Goal: Task Accomplishment & Management: Use online tool/utility

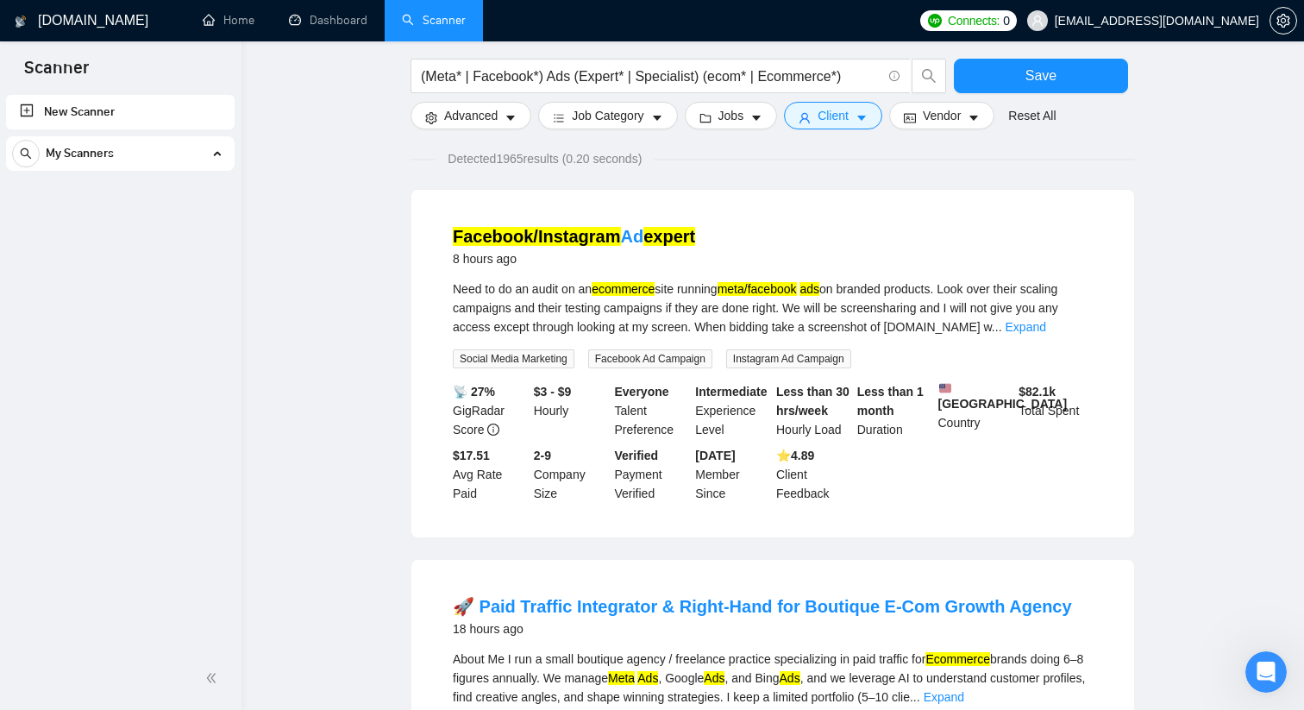
scroll to position [4884, 0]
click at [755, 111] on button "Jobs" at bounding box center [731, 116] width 93 height 28
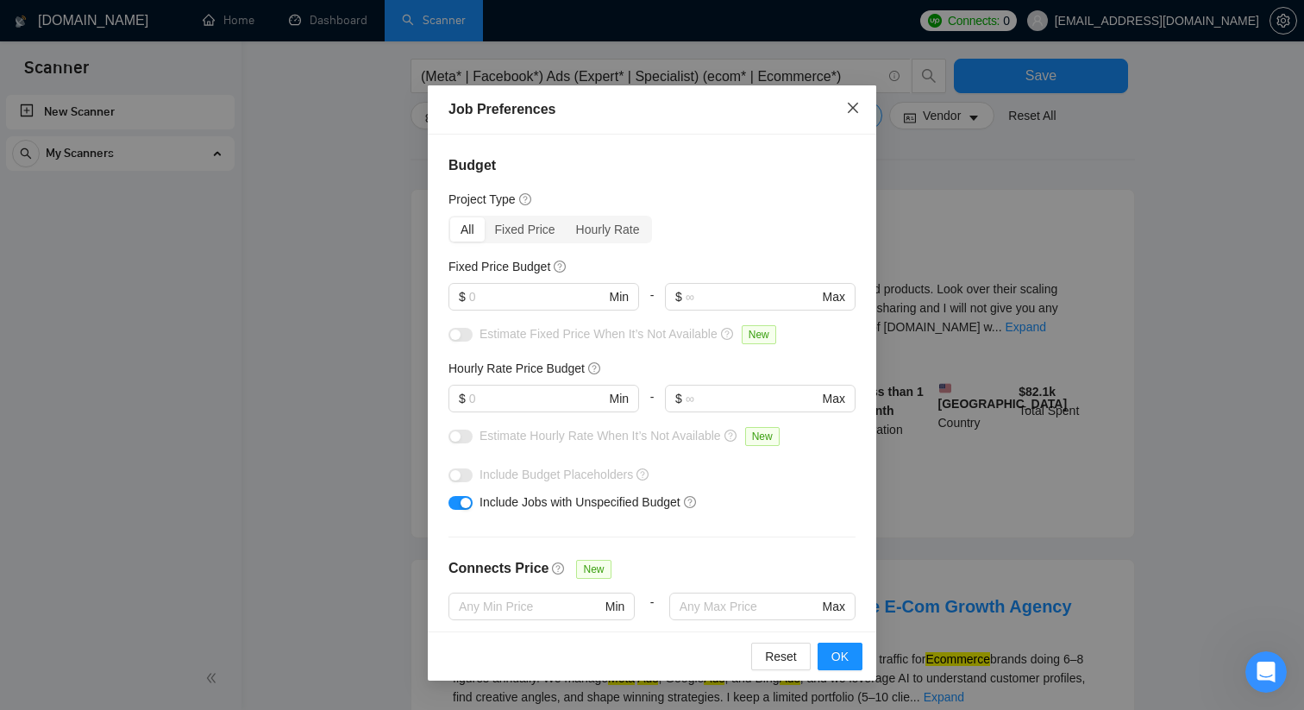
click at [863, 105] on span "Close" at bounding box center [853, 108] width 47 height 47
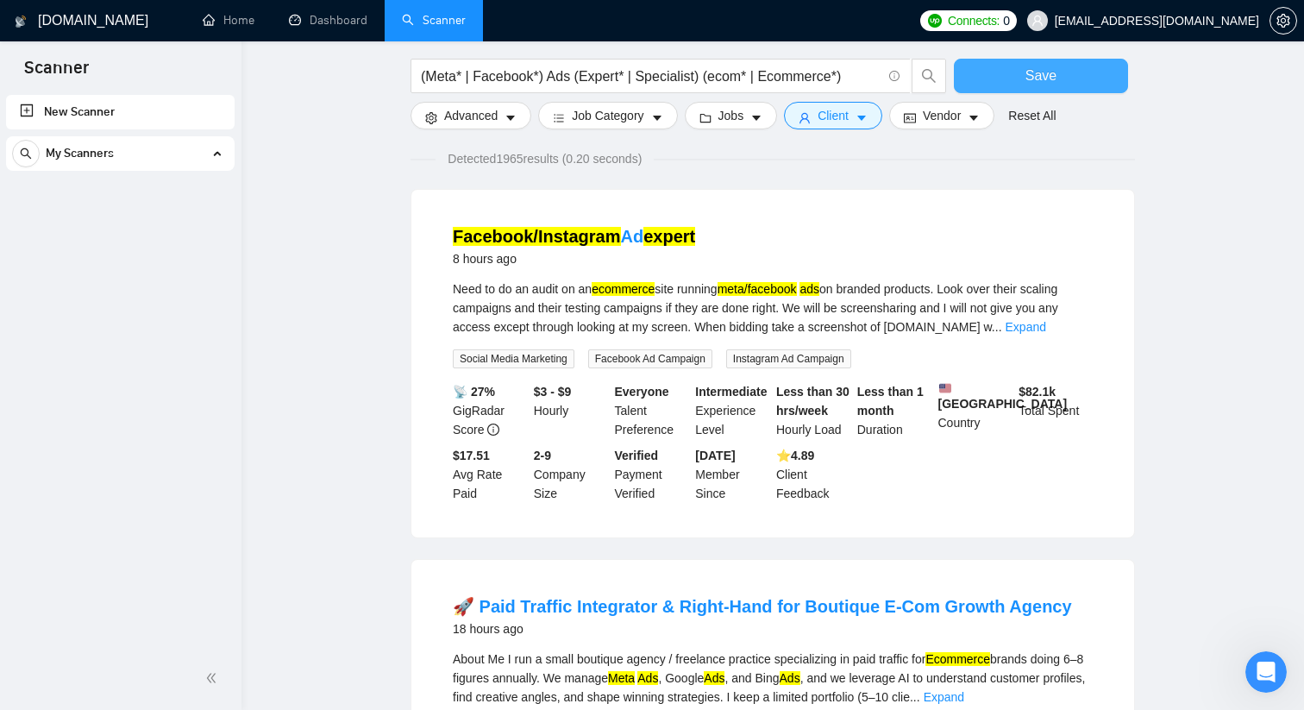
click at [992, 82] on button "Save" at bounding box center [1041, 76] width 174 height 35
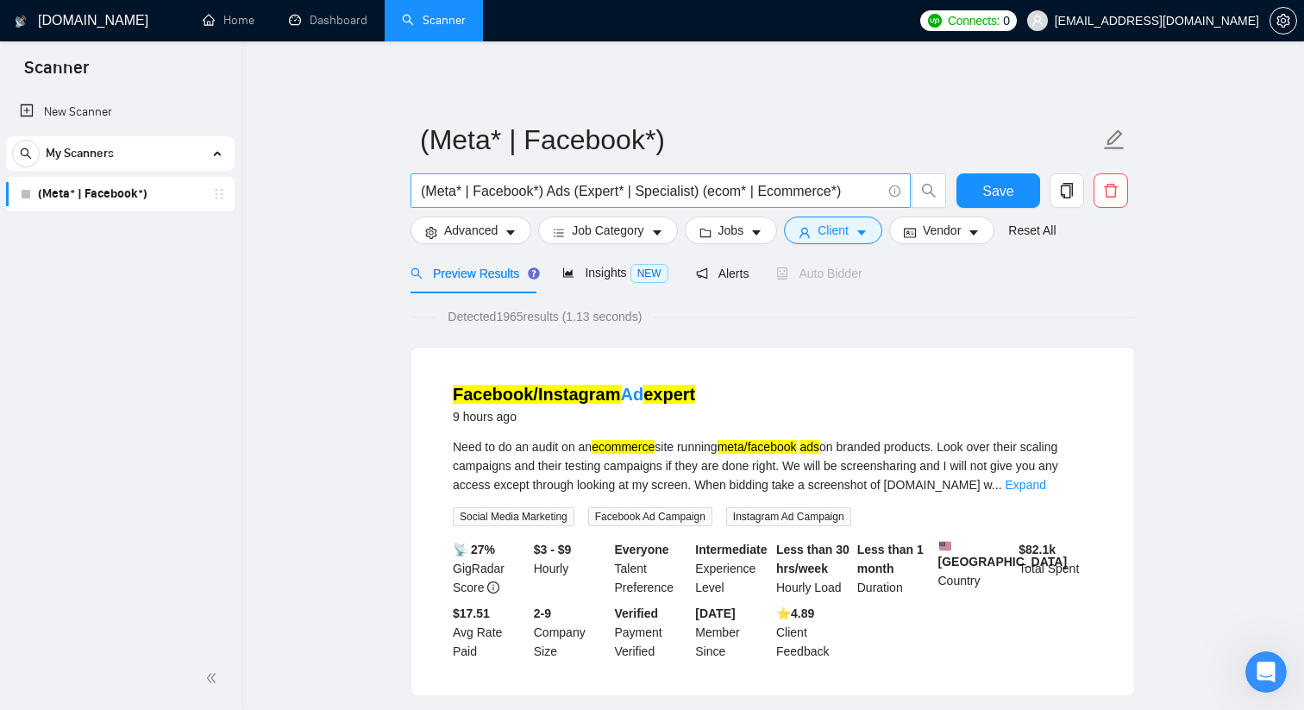
click at [442, 188] on input "(Meta* | Facebook*) Ads (Expert* | Specialist) (ecom* | Ecommerce*)" at bounding box center [651, 191] width 461 height 22
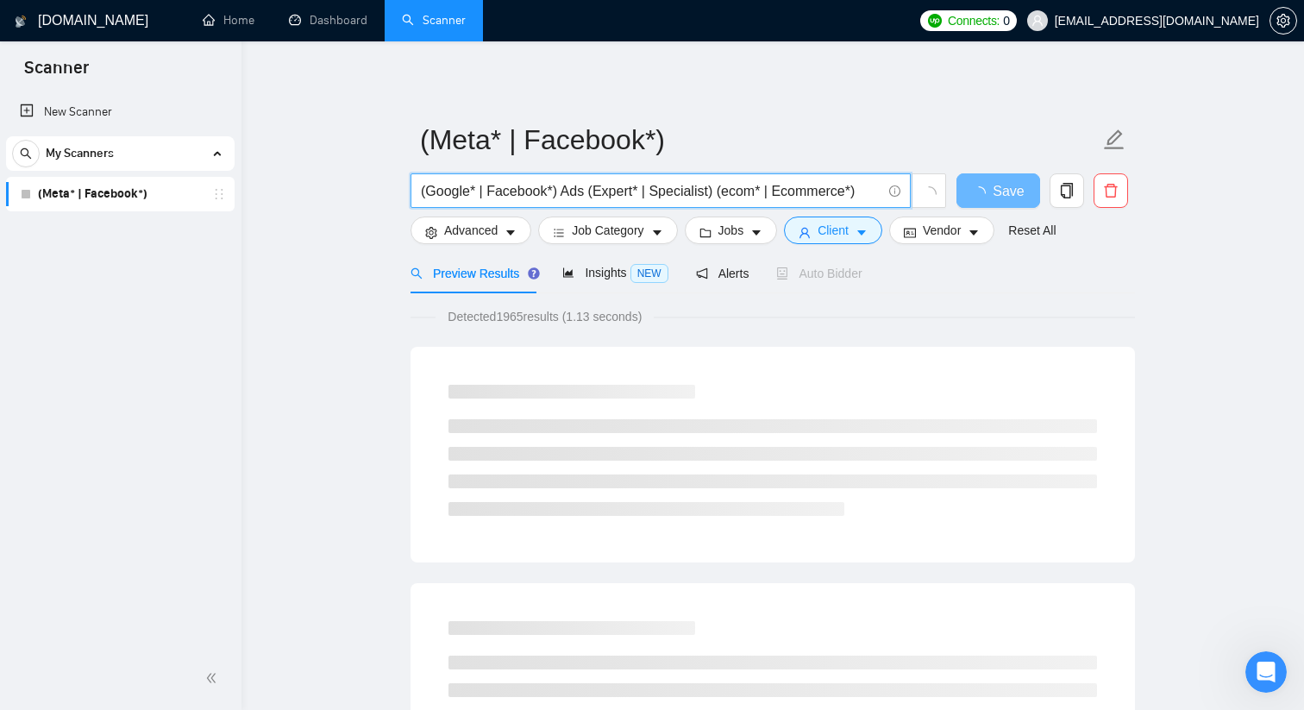
drag, startPoint x: 553, startPoint y: 189, endPoint x: 475, endPoint y: 178, distance: 78.4
click at [473, 182] on input "(Google* | Facebook*) Ads (Expert* | Specialist) (ecom* | Ecommerce*)" at bounding box center [651, 191] width 461 height 22
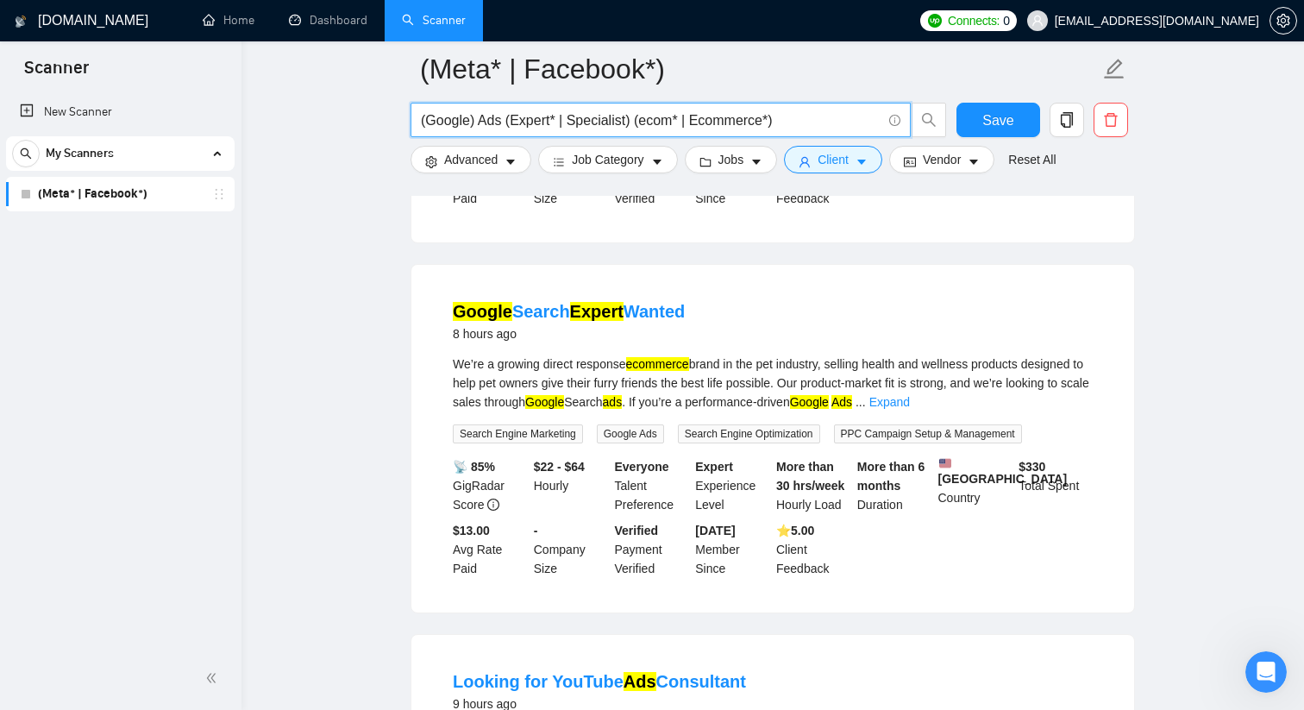
scroll to position [495, 0]
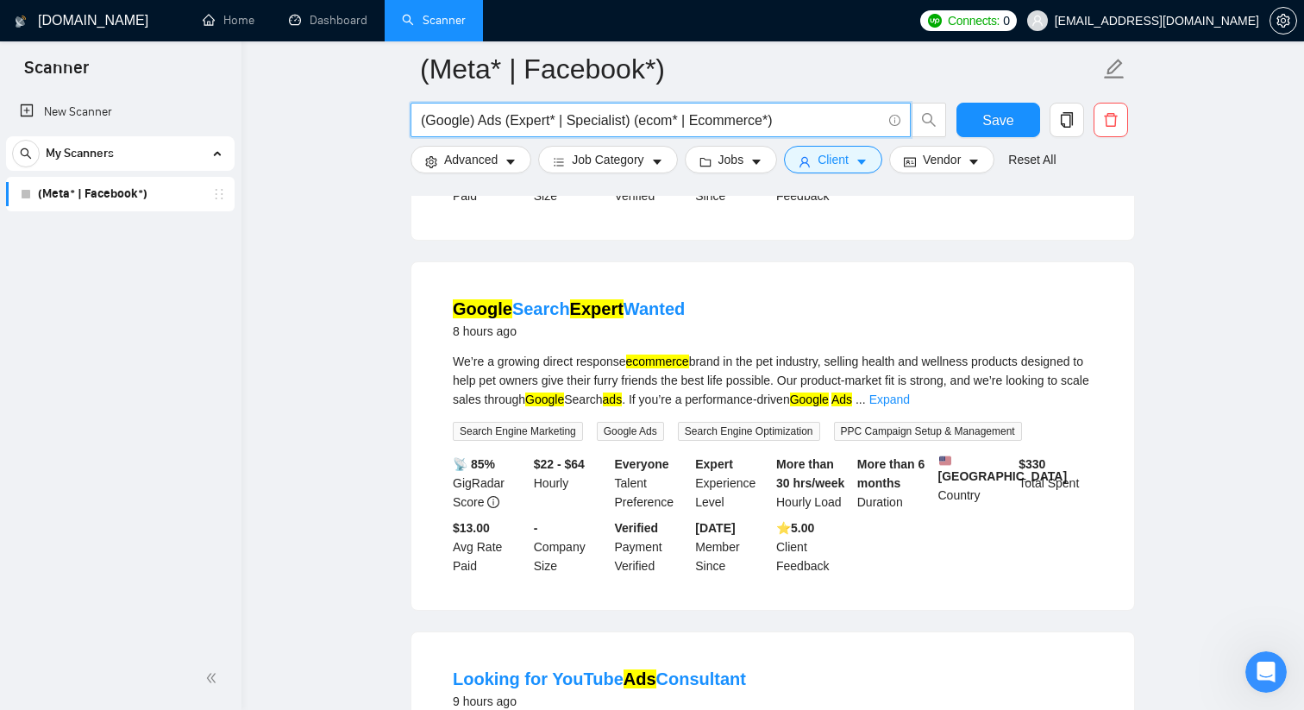
click at [480, 121] on input "(Google) Ads (Expert* | Specialist) (ecom* | Ecommerce*)" at bounding box center [651, 121] width 461 height 22
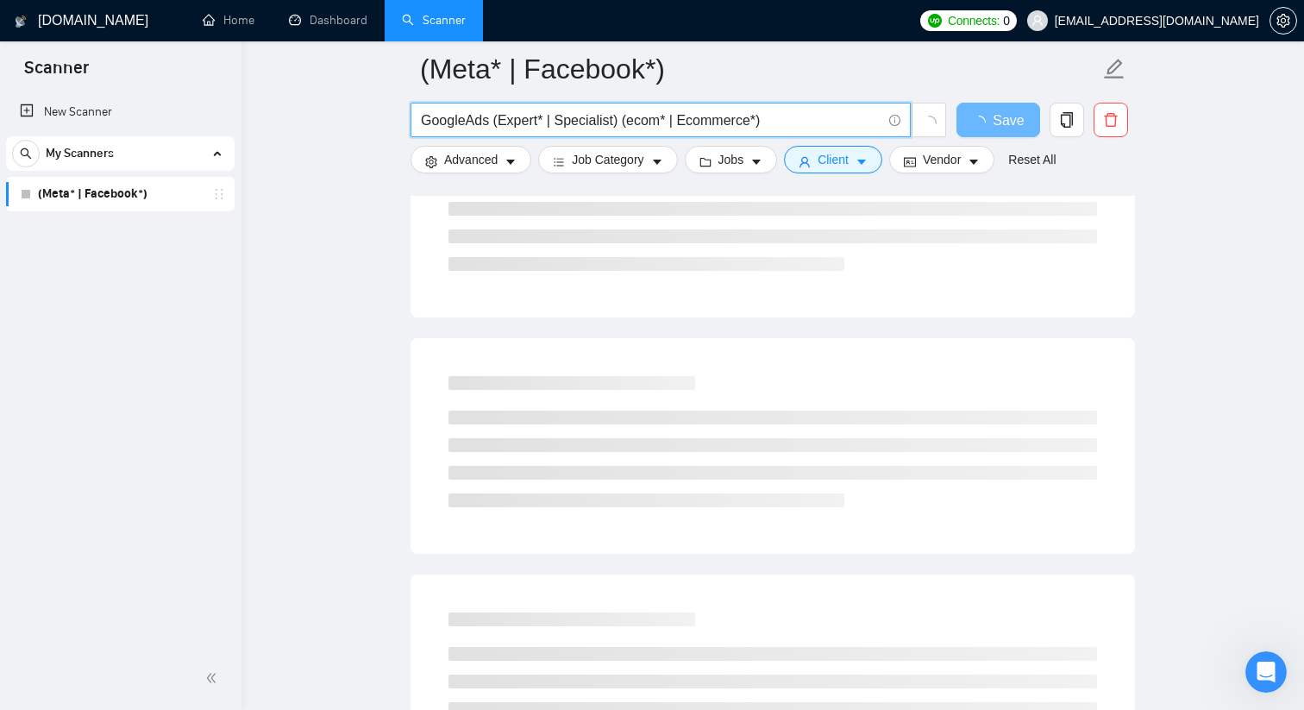
scroll to position [0, 0]
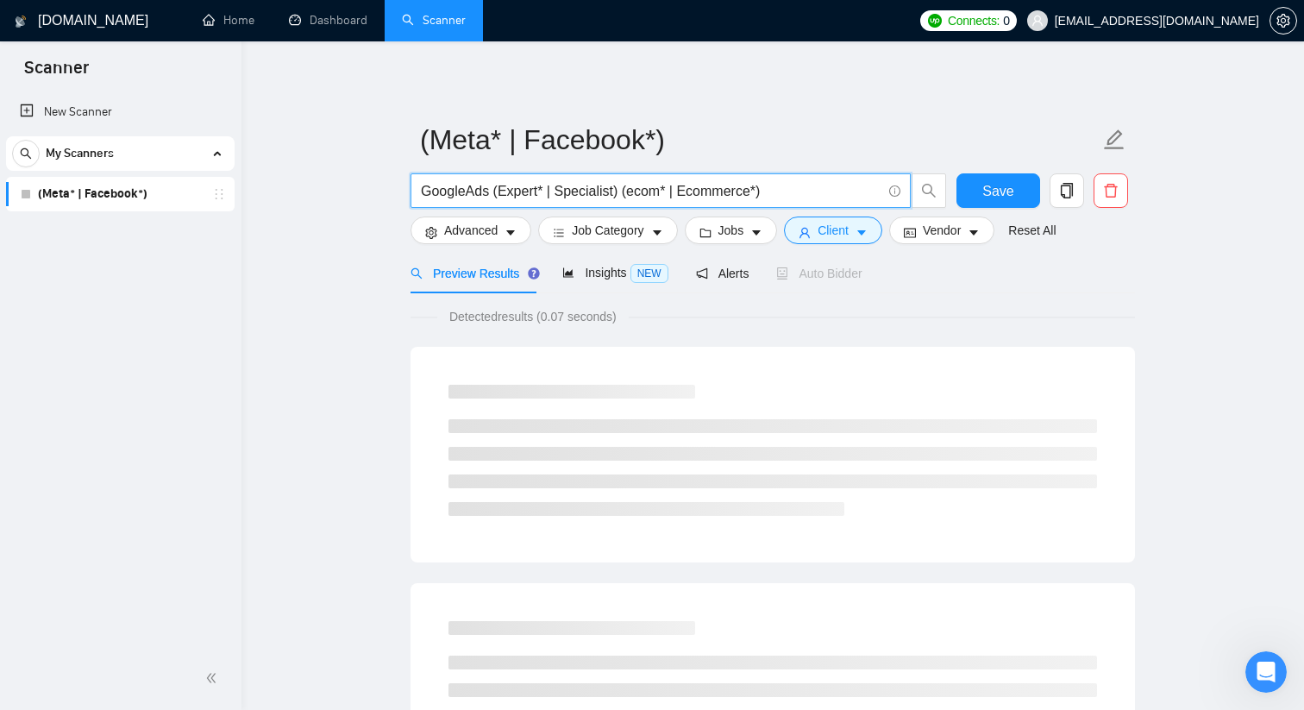
click at [466, 187] on input "GoogleAds (Expert* | Specialist) (ecom* | Ecommerce*)" at bounding box center [651, 191] width 461 height 22
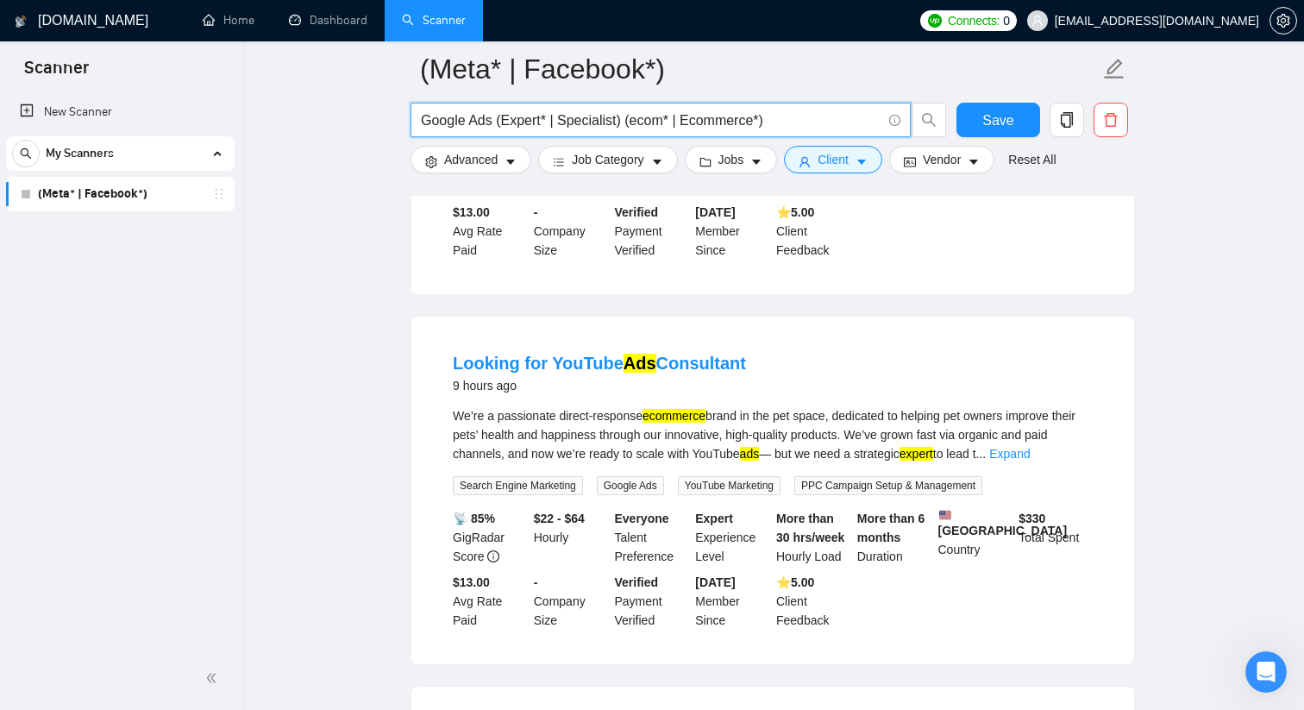
scroll to position [813, 0]
drag, startPoint x: 562, startPoint y: 122, endPoint x: 493, endPoint y: 122, distance: 68.2
click at [493, 122] on input "Google Ads (Expert* | Specialist) (ecom* | Ecommerce*)" at bounding box center [651, 121] width 461 height 22
click at [566, 122] on input "Google Ads Specialist) (ecom* | Ecommerce*)" at bounding box center [651, 121] width 461 height 22
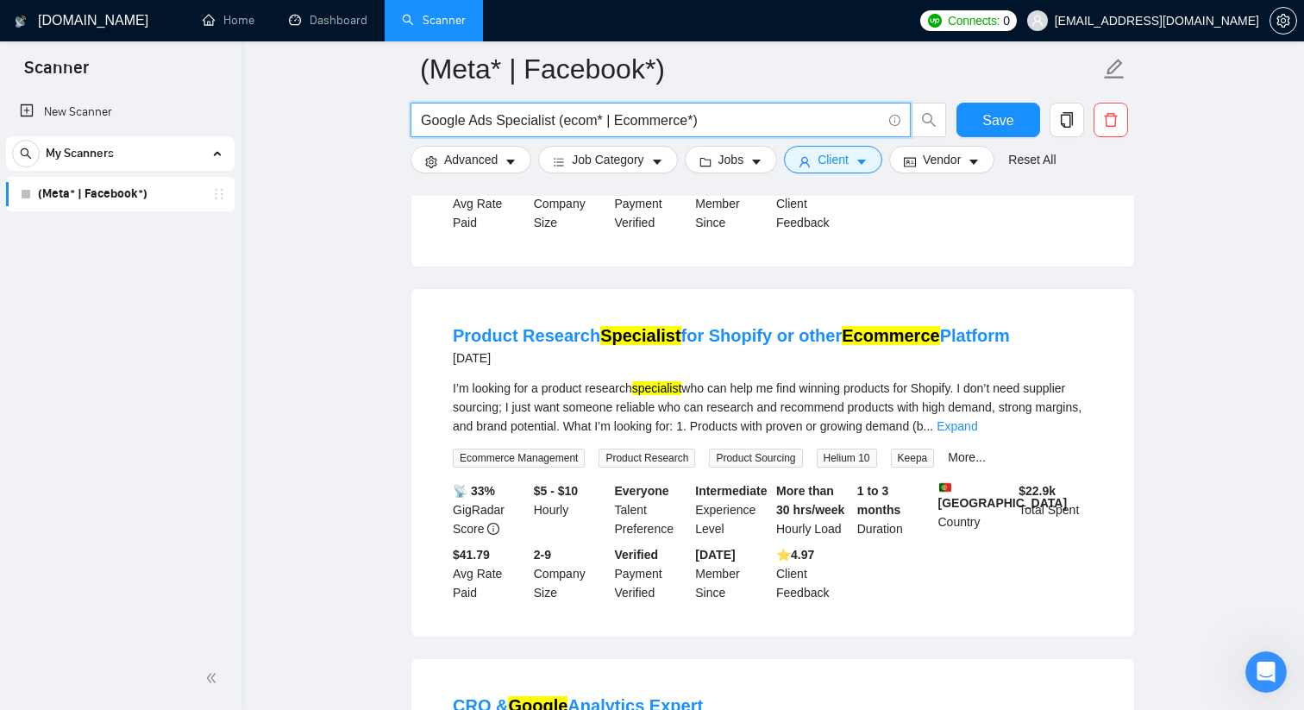
drag, startPoint x: 557, startPoint y: 119, endPoint x: 793, endPoint y: 119, distance: 235.5
click at [793, 119] on input "Google Ads Specialist (ecom* | Ecommerce*)" at bounding box center [651, 121] width 461 height 22
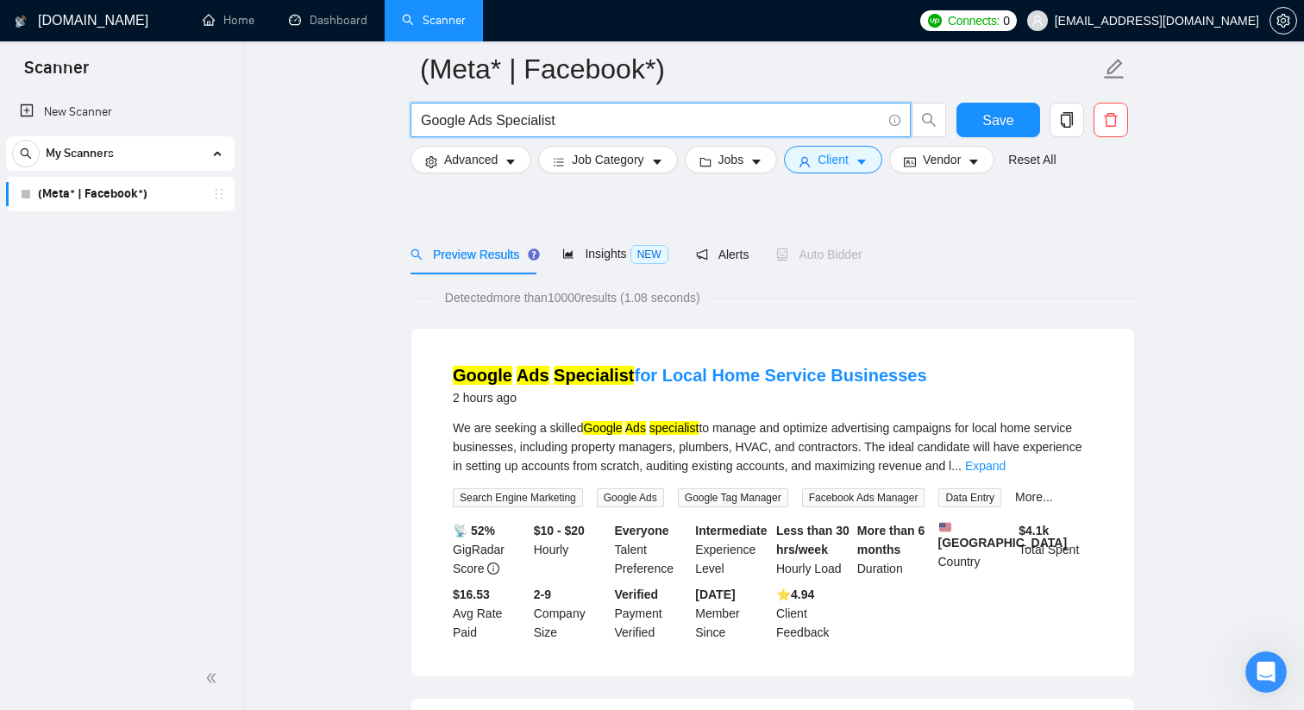
scroll to position [0, 0]
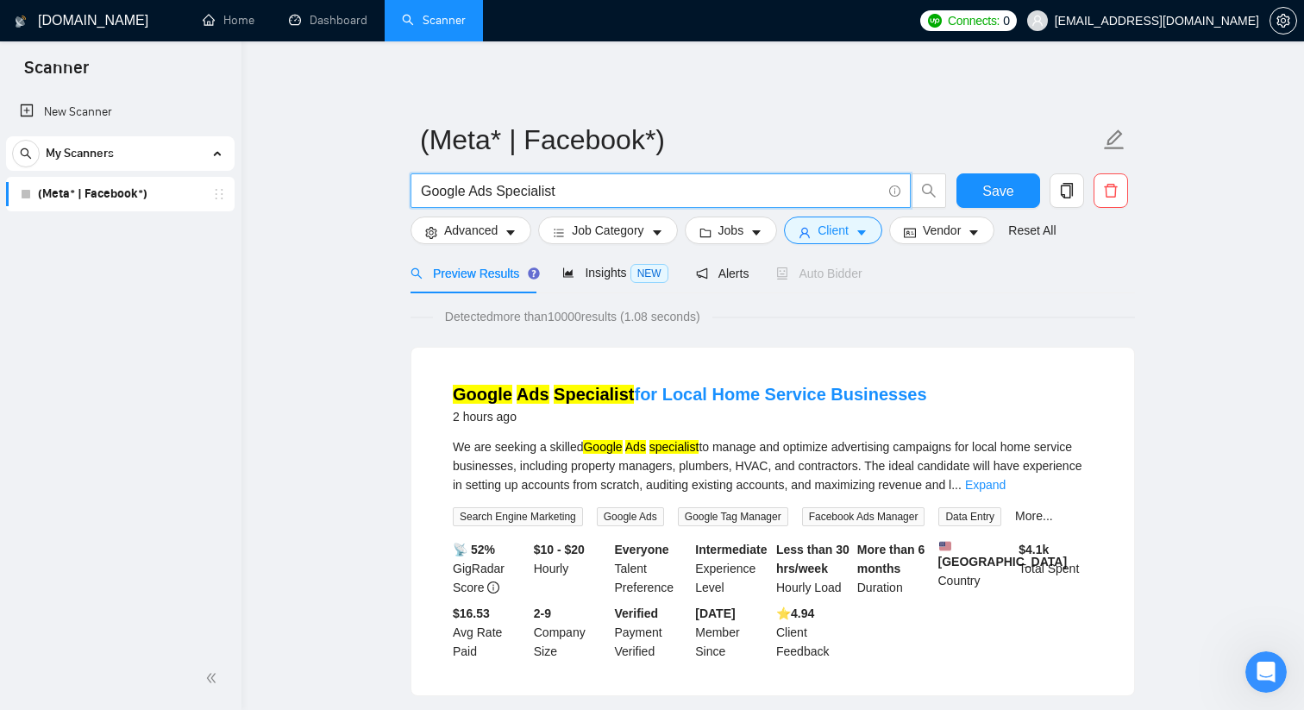
click at [547, 193] on input "Google Ads Specialist" at bounding box center [651, 191] width 461 height 22
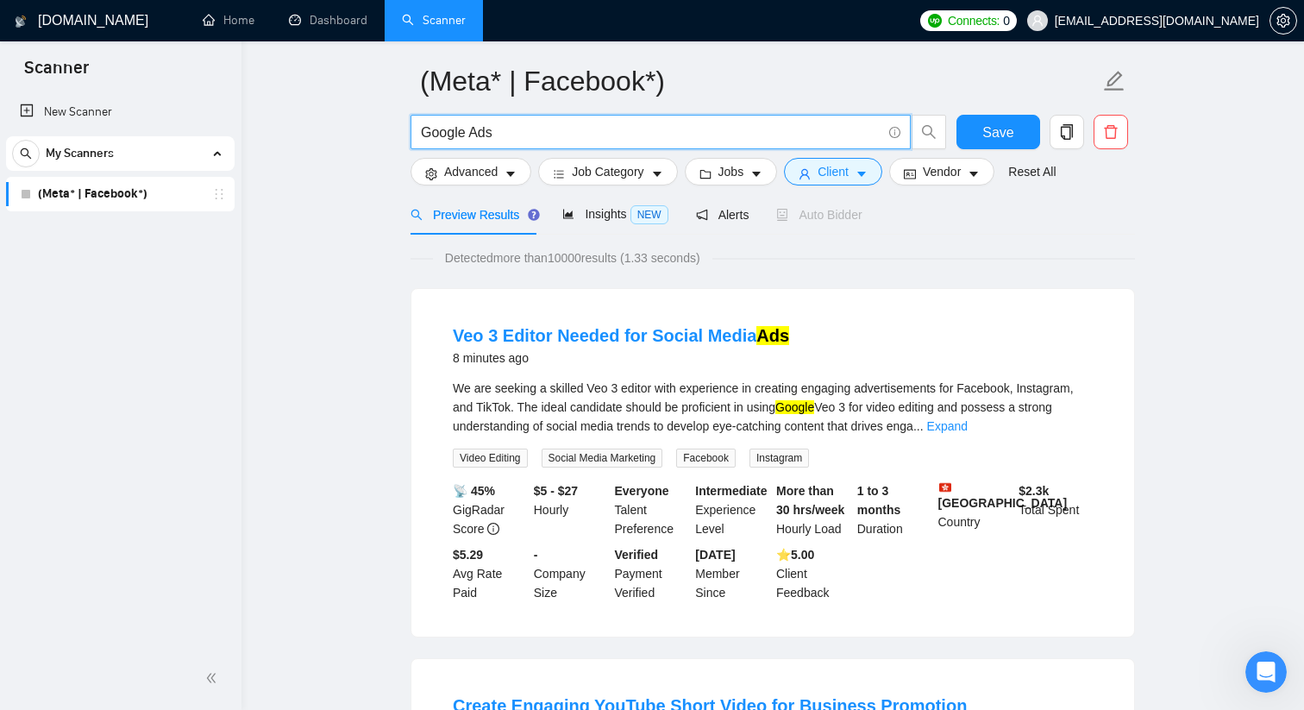
scroll to position [70, 0]
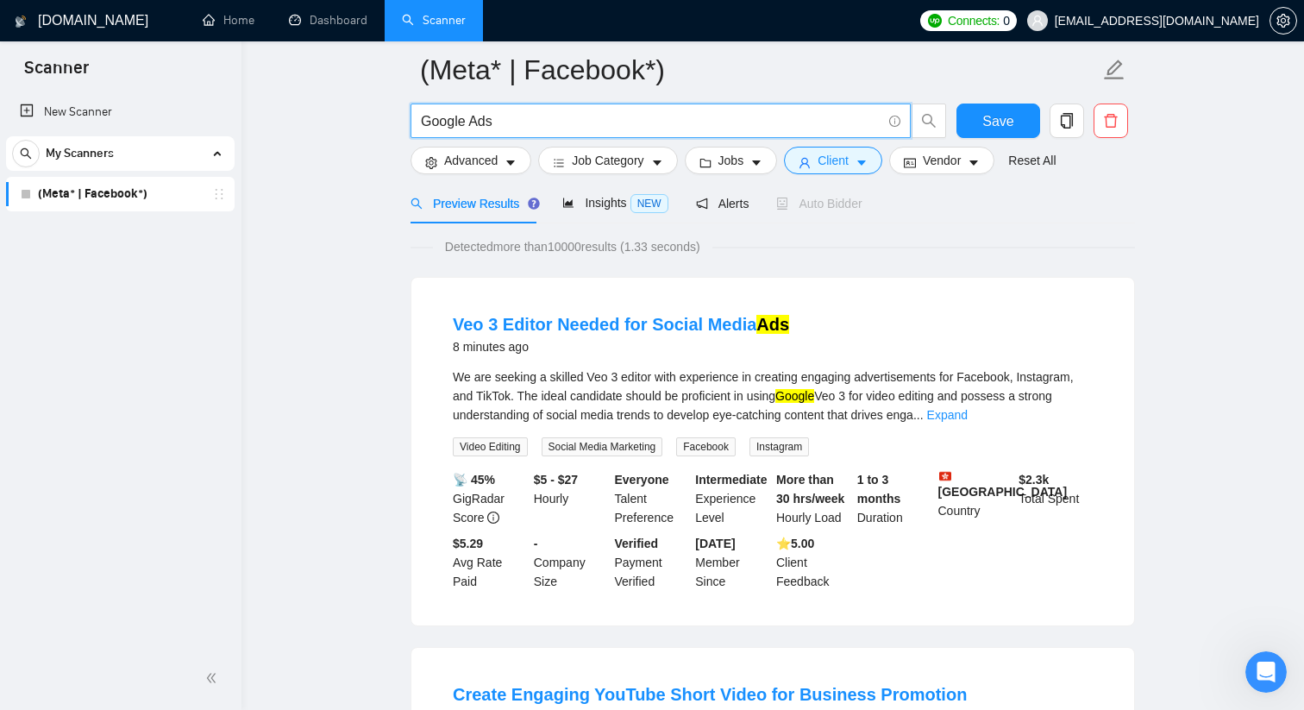
click at [424, 122] on input "Google Ads" at bounding box center [651, 121] width 461 height 22
click at [1254, 665] on icon "Open Intercom Messenger" at bounding box center [1264, 670] width 28 height 28
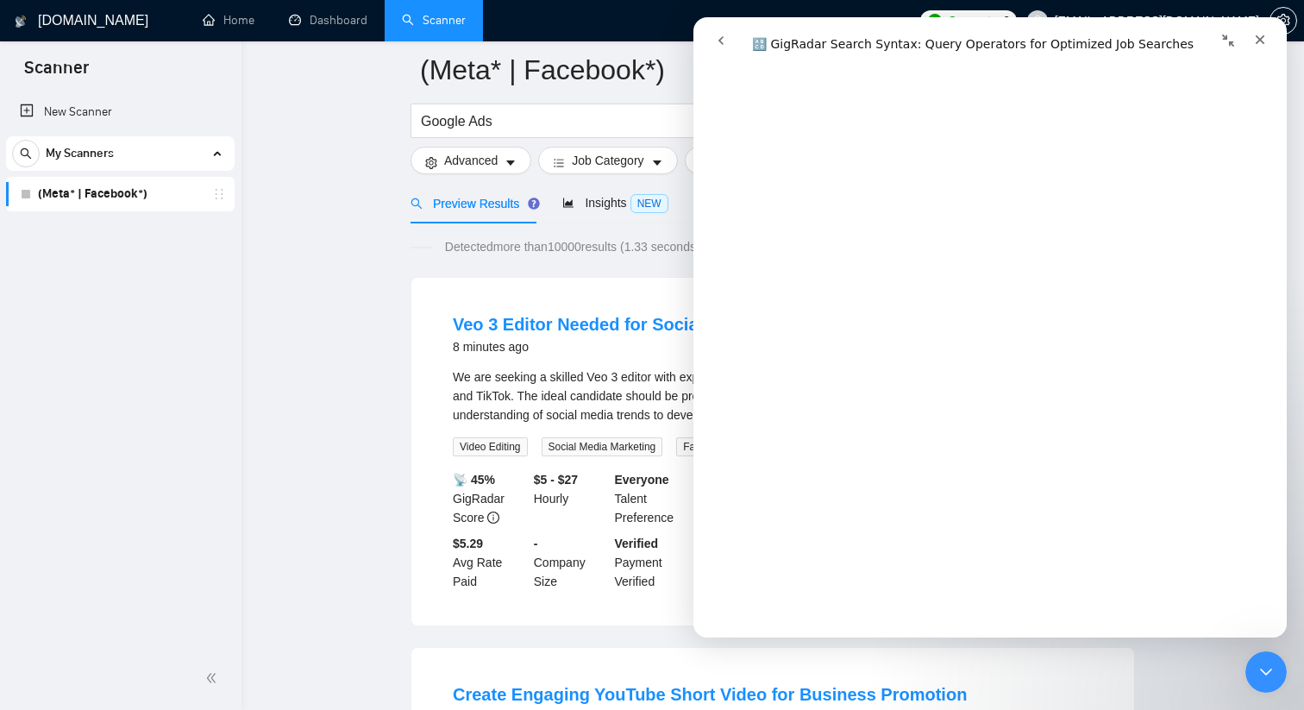
scroll to position [411, 0]
click at [618, 128] on input "Google Ads" at bounding box center [651, 121] width 461 height 22
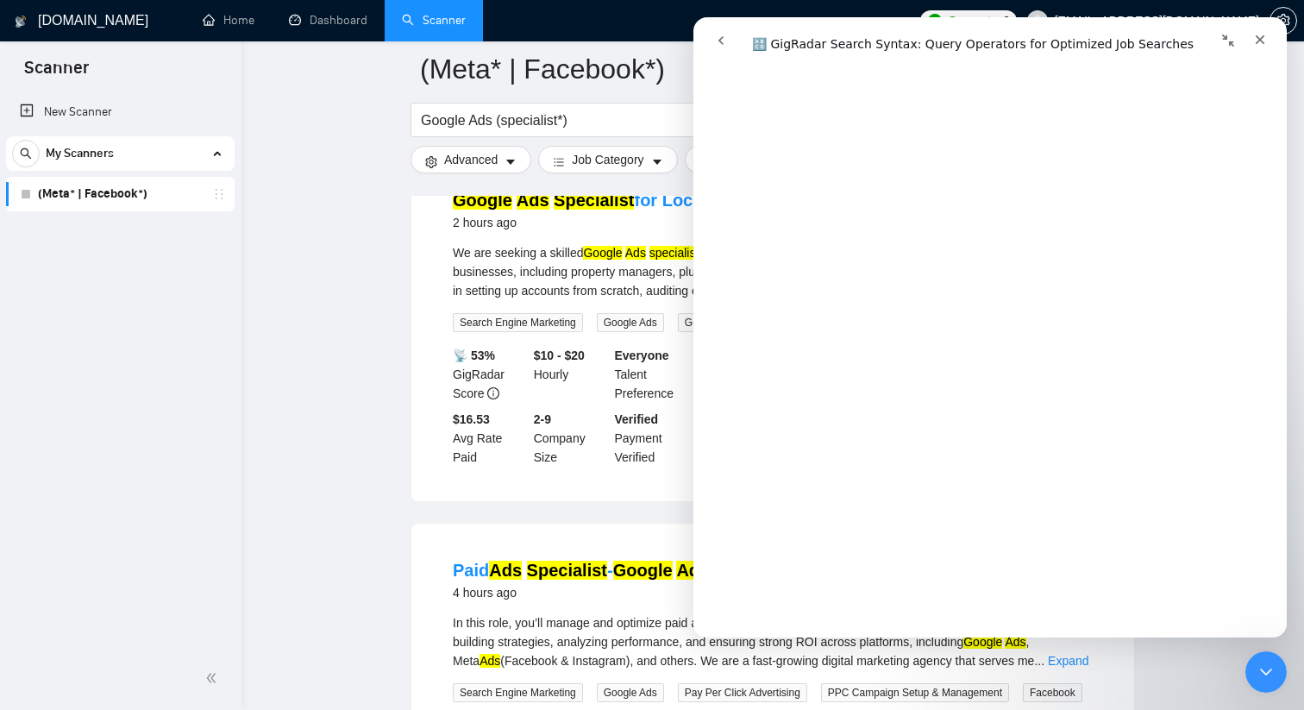
scroll to position [113, 0]
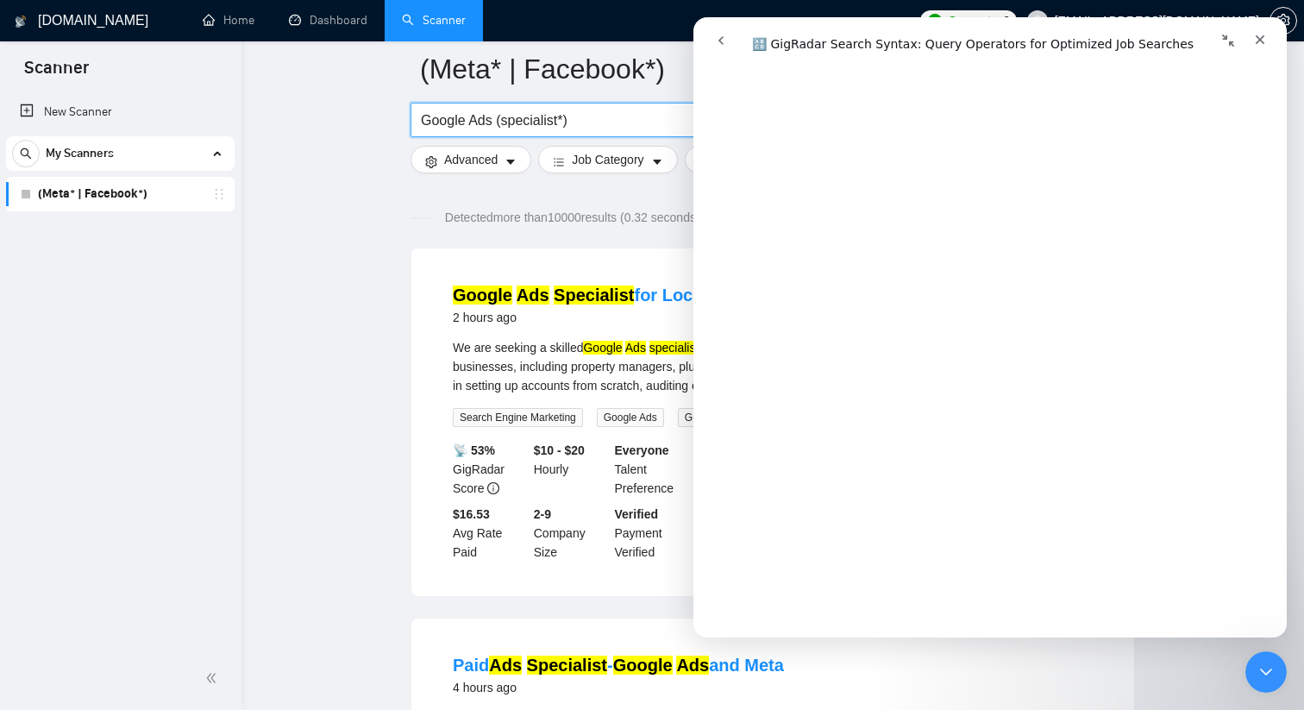
click at [463, 122] on input "Google Ads (specialist*)" at bounding box center [651, 121] width 461 height 22
click at [422, 118] on input "Google | Paid) Ads (specialist*)" at bounding box center [651, 121] width 461 height 22
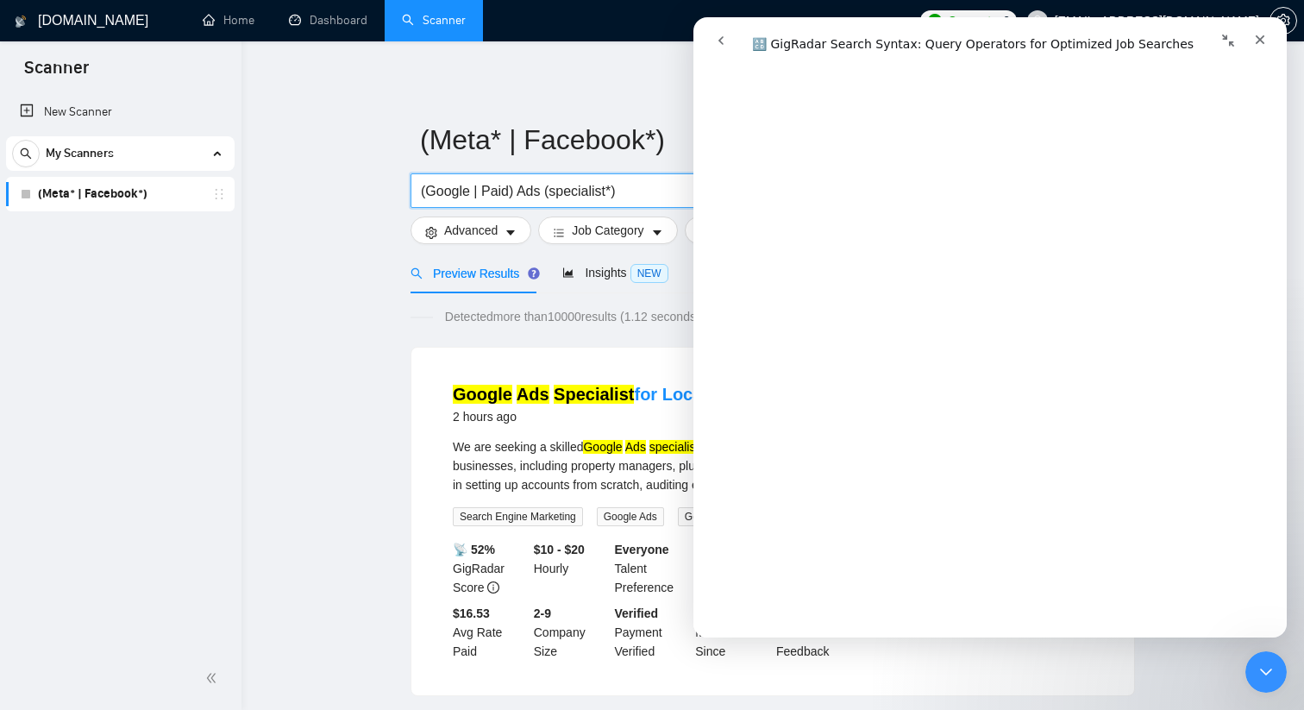
scroll to position [1196, 0]
click at [508, 192] on input "(Google | Paid) Ads (specialist*)" at bounding box center [651, 191] width 461 height 22
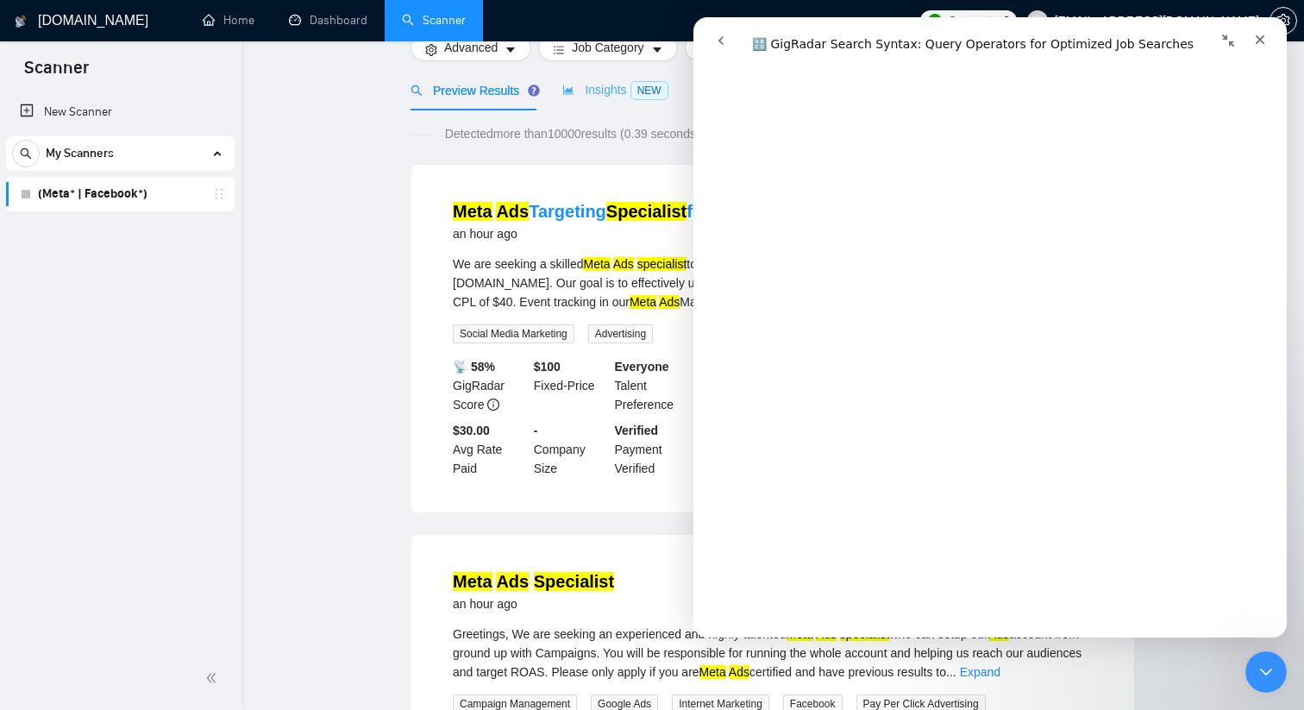
scroll to position [0, 0]
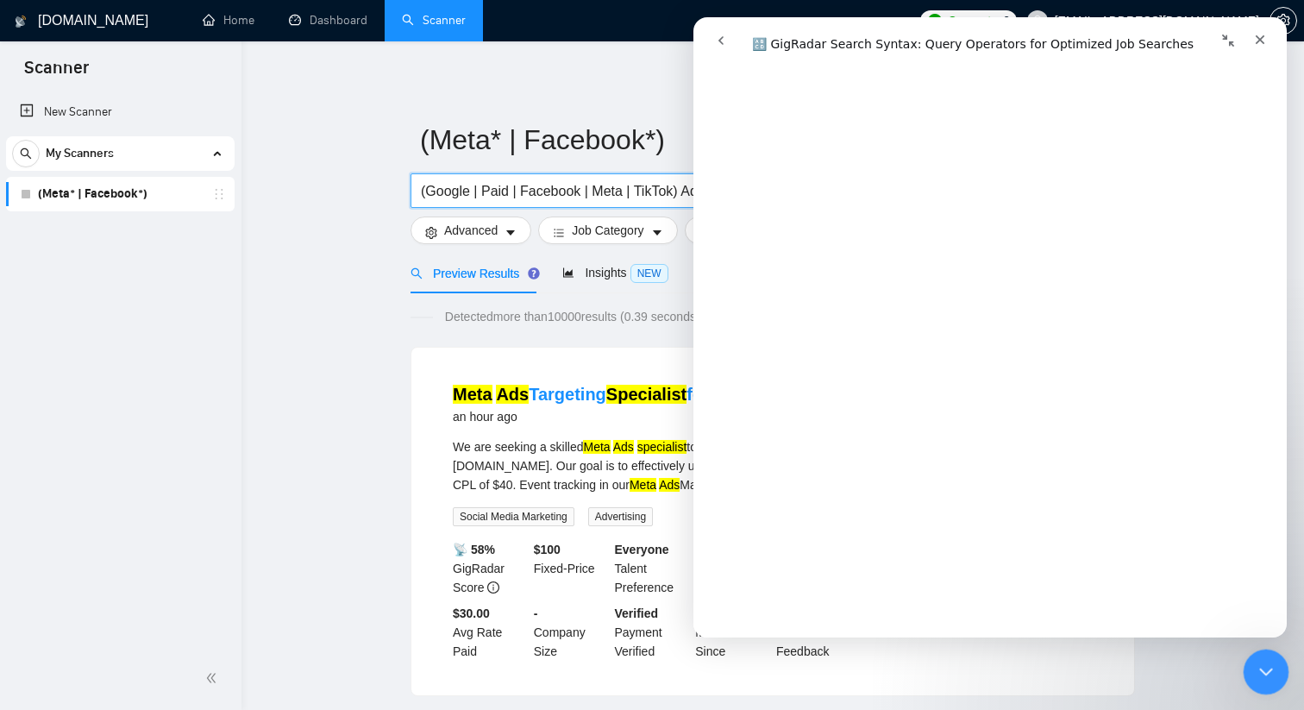
click at [1269, 679] on icon "Close Intercom Messenger" at bounding box center [1263, 669] width 21 height 21
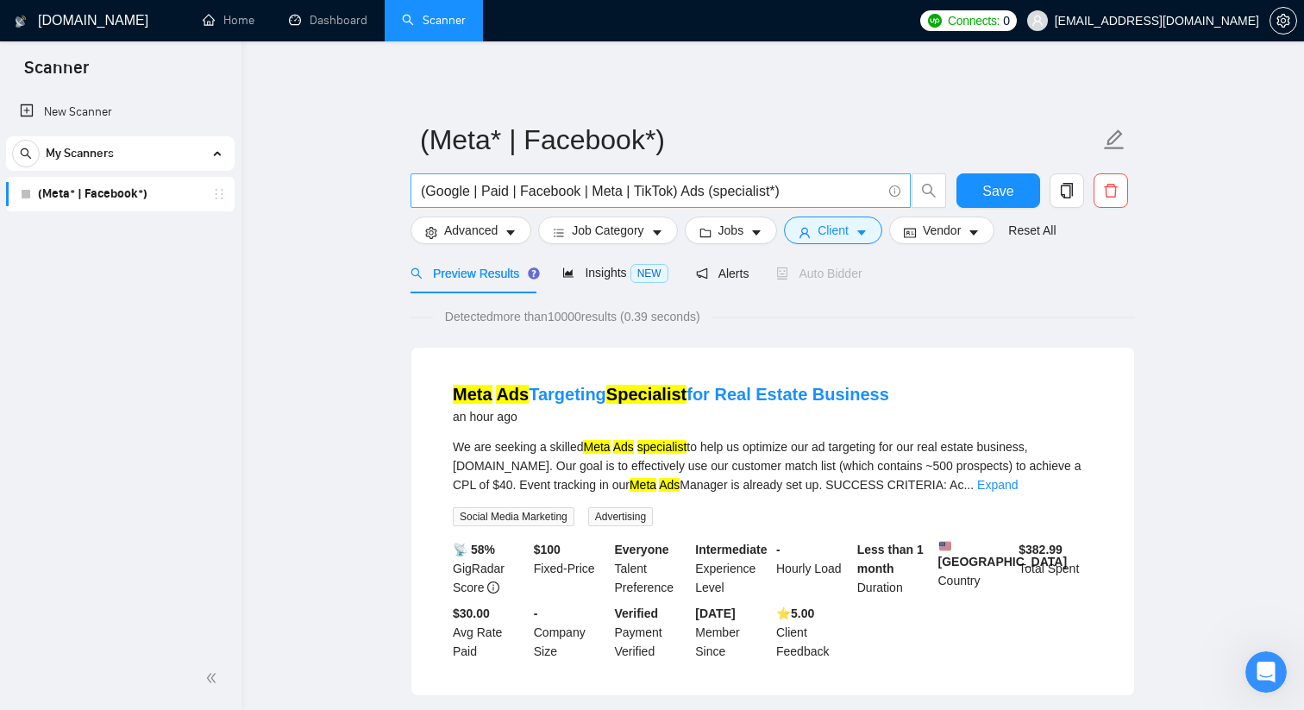
click at [778, 191] on input "(Google | Paid | Facebook | Meta | TikTok) Ads (specialist*)" at bounding box center [651, 191] width 461 height 22
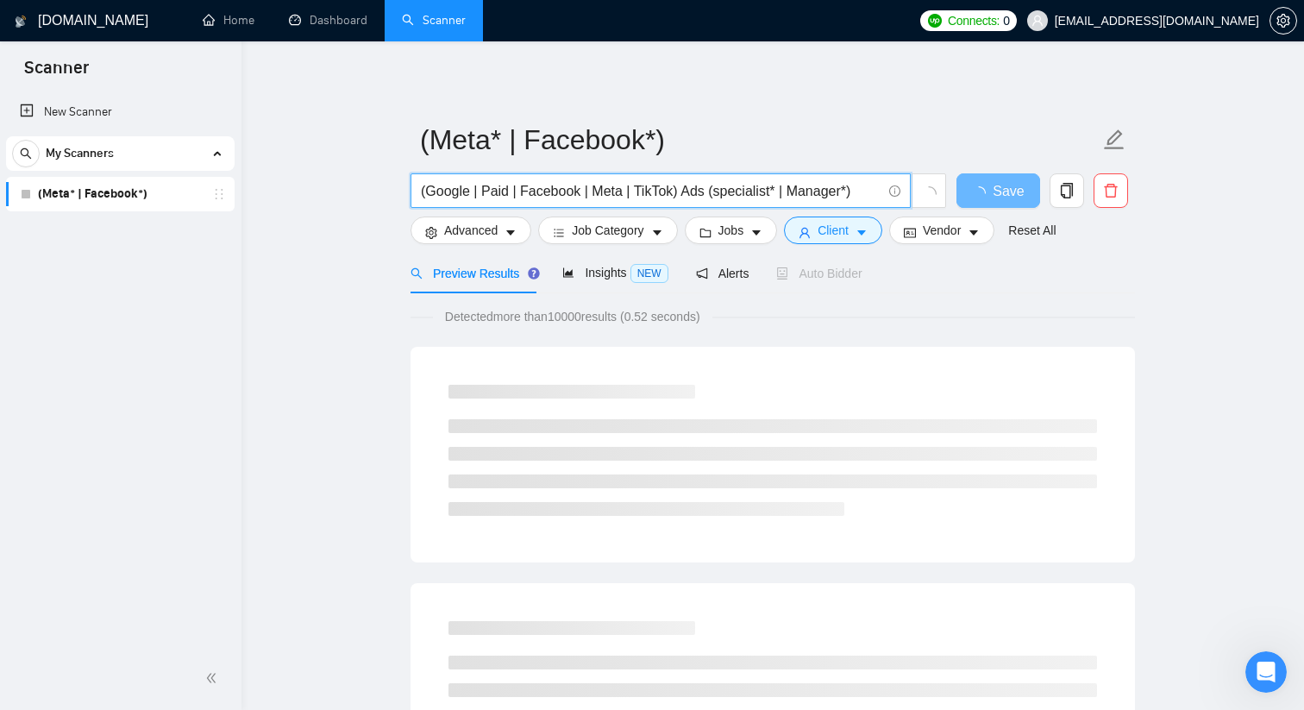
click at [795, 194] on input "(Google | Paid | Facebook | Meta | TikTok) Ads (specialist* | Manager*)" at bounding box center [651, 191] width 461 height 22
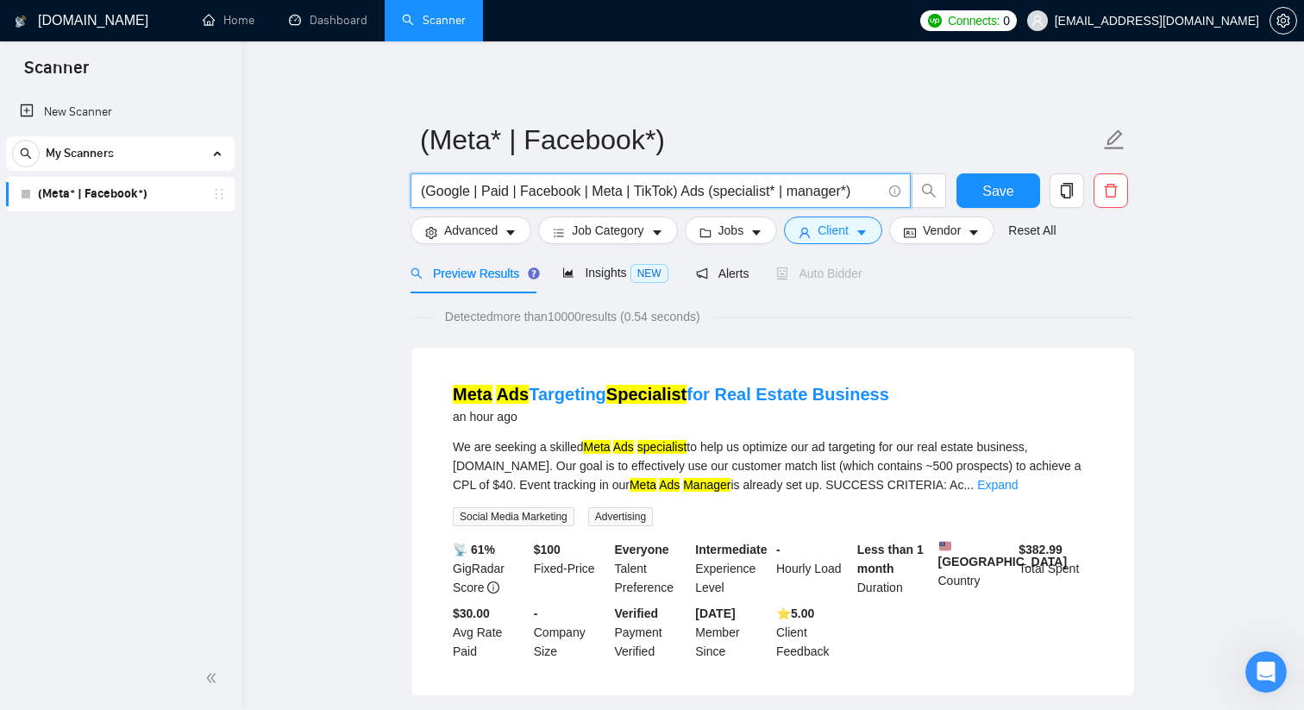
drag, startPoint x: 789, startPoint y: 193, endPoint x: 713, endPoint y: 197, distance: 76.8
click at [713, 197] on input "(Google | Paid | Facebook | Meta | TikTok) Ads (specialist* | manager*)" at bounding box center [651, 191] width 461 height 22
paste input "specialist* |"
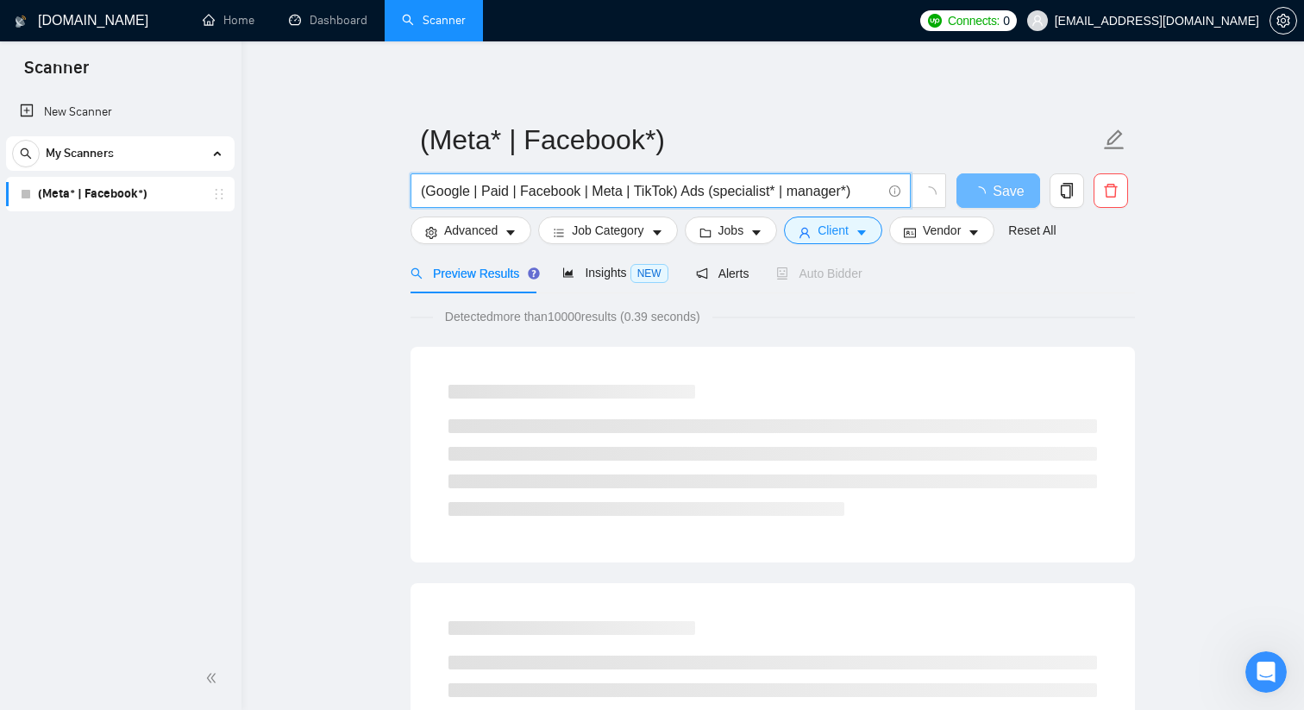
drag, startPoint x: 850, startPoint y: 193, endPoint x: 780, endPoint y: 191, distance: 69.9
click at [780, 191] on input "(Google | Paid | Facebook | Meta | TikTok) Ads (specialist* | manager*)" at bounding box center [651, 191] width 461 height 22
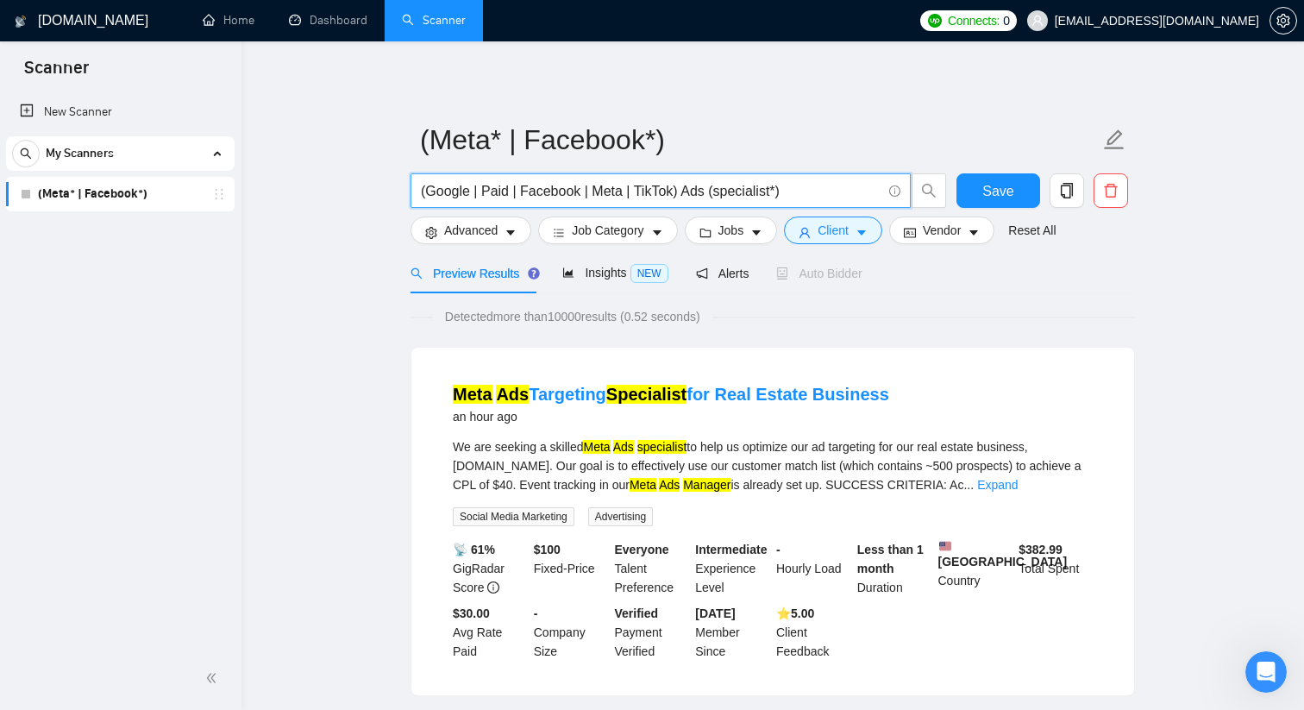
click at [806, 198] on input "(Google | Paid | Facebook | Meta | TikTok) Ads (specialist*)" at bounding box center [651, 191] width 461 height 22
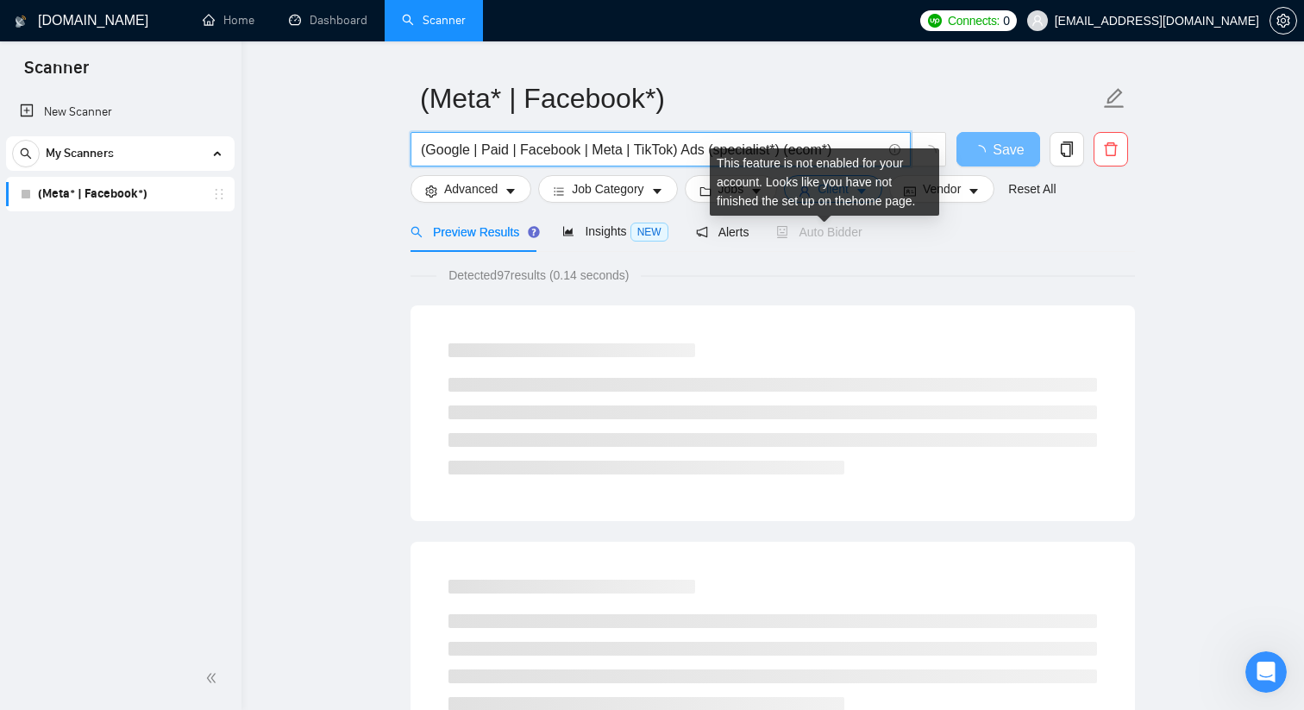
scroll to position [48, 0]
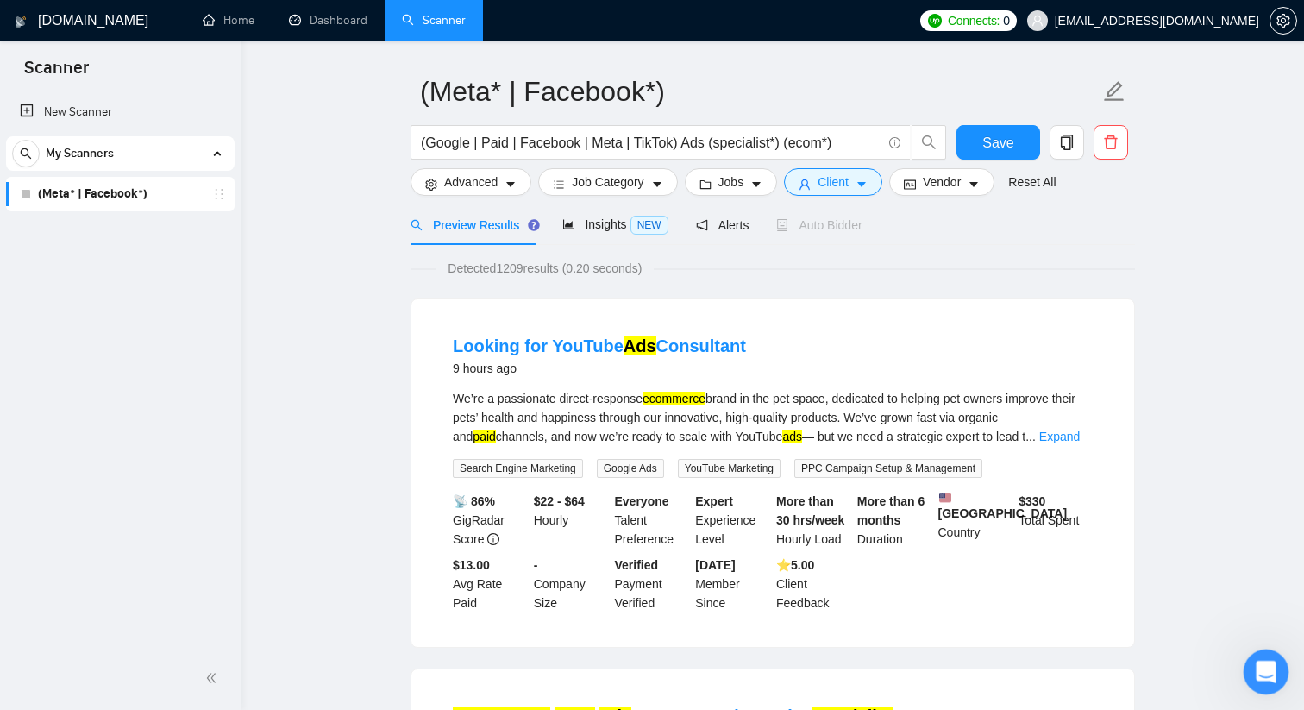
click at [1262, 684] on div "Open Intercom Messenger" at bounding box center [1263, 669] width 57 height 57
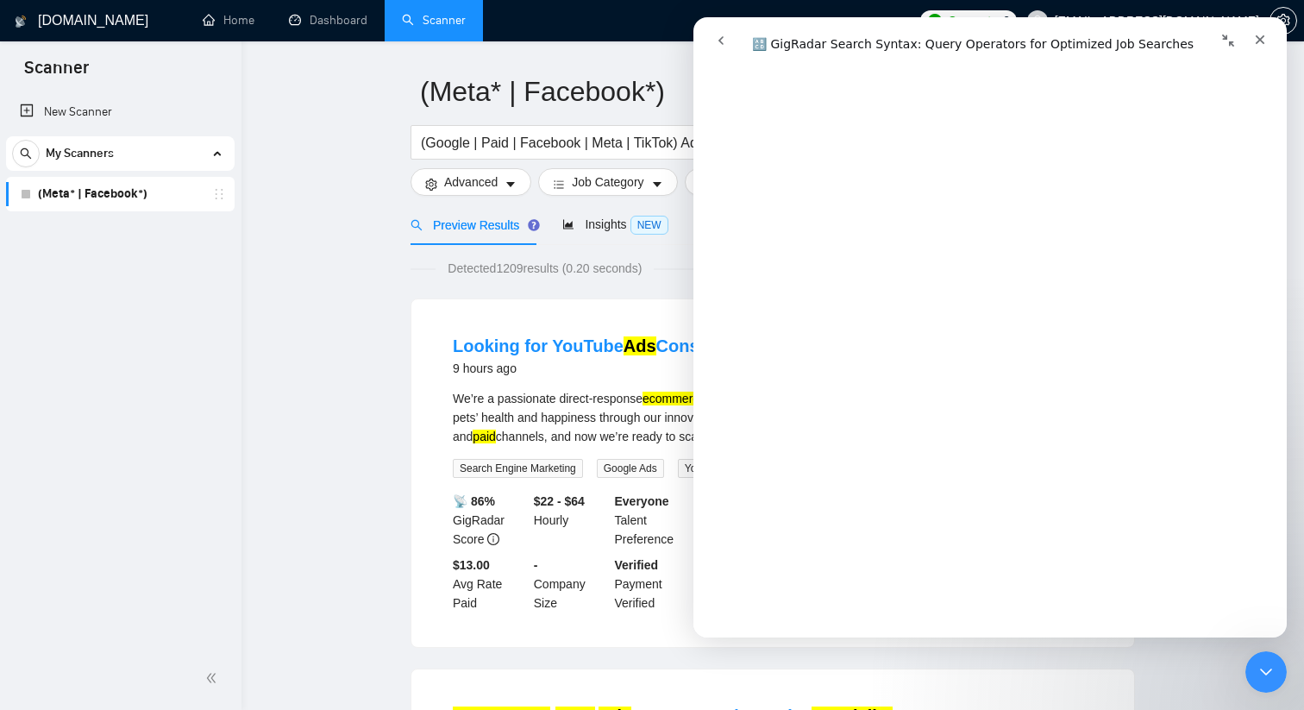
scroll to position [1221, 0]
click at [650, 242] on div "Insights NEW" at bounding box center [614, 224] width 105 height 41
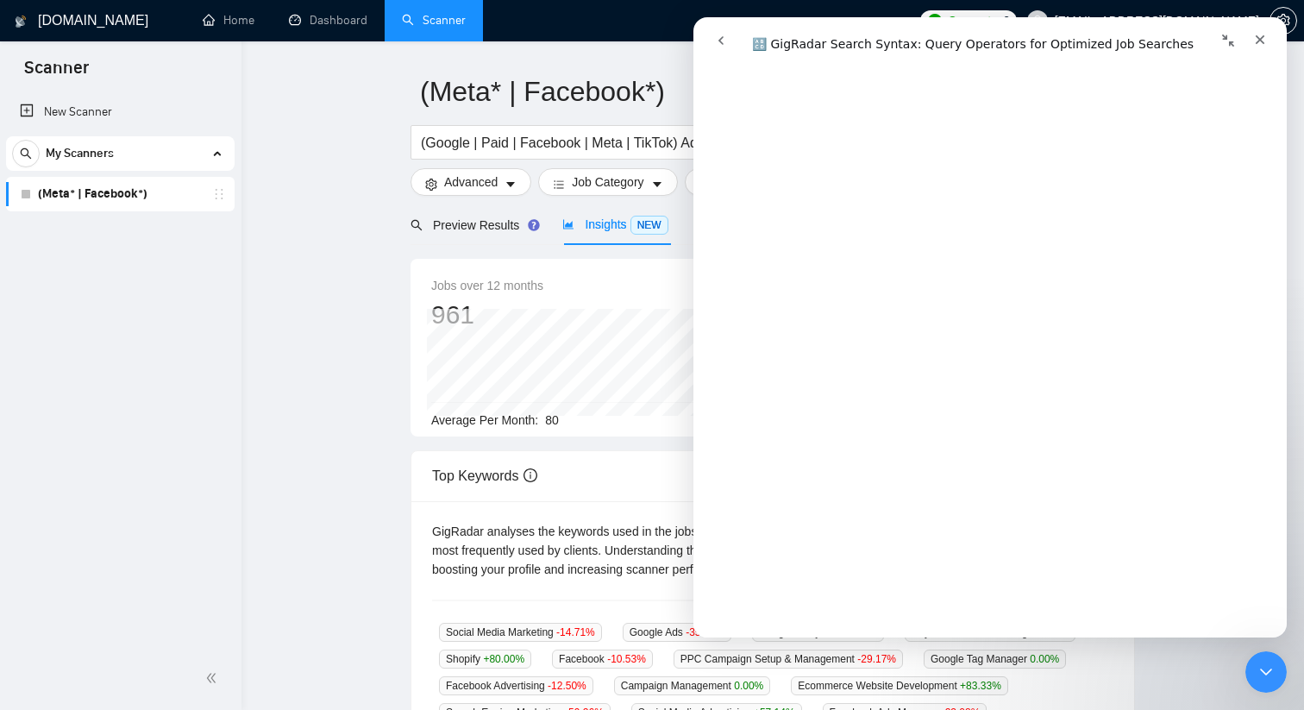
click at [687, 205] on div "Preview Results Insights NEW Alerts Auto Bidder" at bounding box center [637, 224] width 452 height 41
click at [503, 223] on span "Preview Results" at bounding box center [473, 225] width 124 height 14
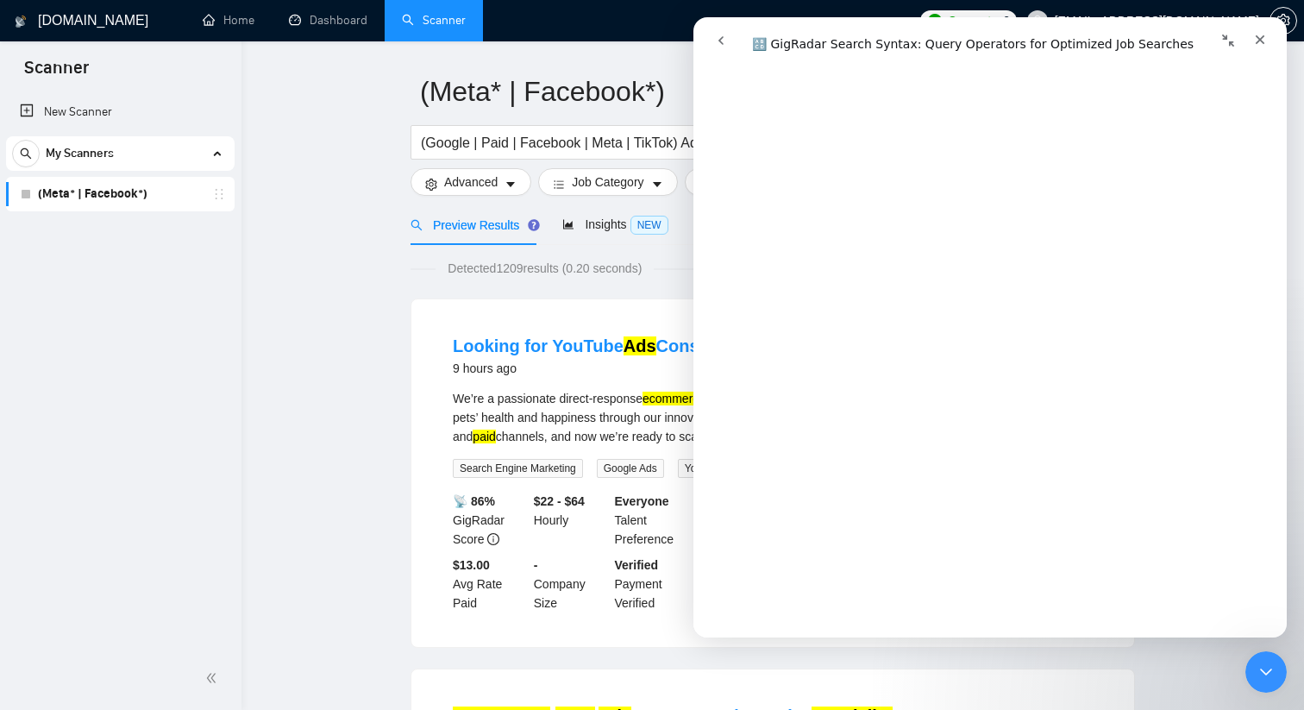
click at [1253, 682] on div "Close Intercom Messenger" at bounding box center [1263, 669] width 41 height 41
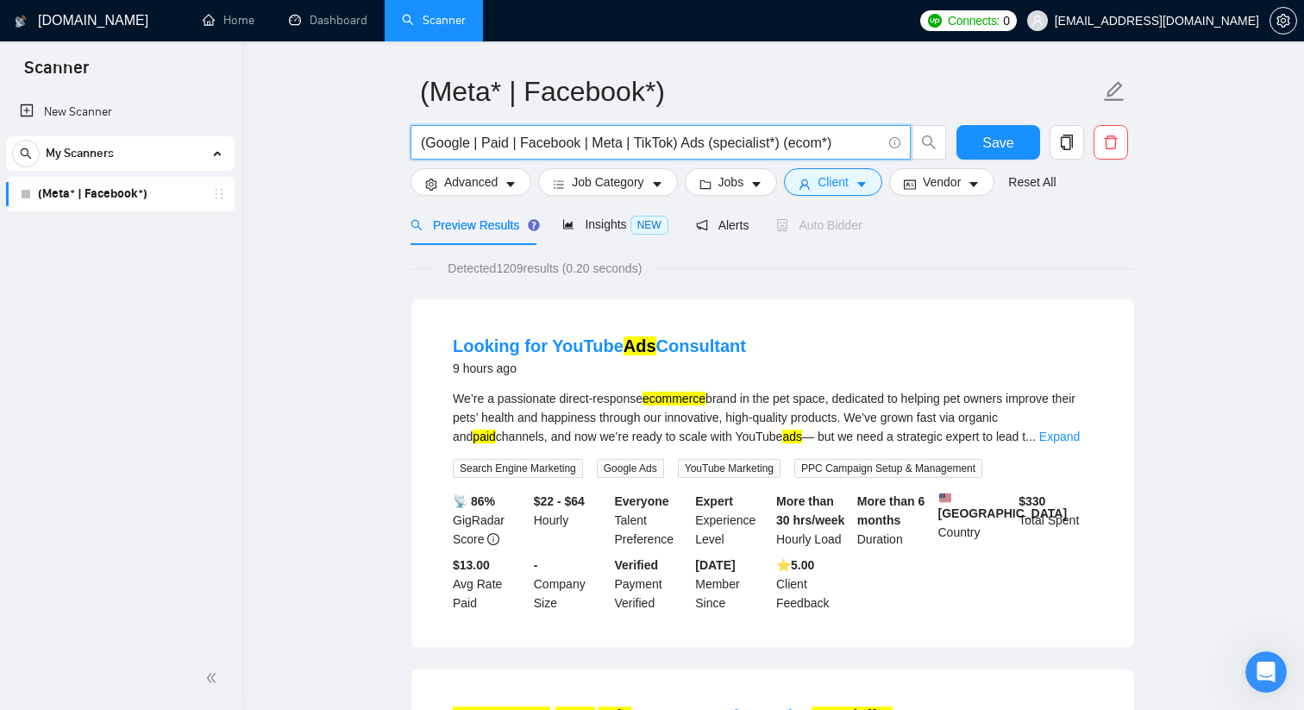
click at [794, 145] on input "(Google | Paid | Facebook | Meta | TikTok) Ads (specialist*) (ecom*)" at bounding box center [651, 143] width 461 height 22
click at [833, 146] on input "(Google | Paid | Facebook | Meta | TikTok) Ads (specialist*) ecom*)" at bounding box center [651, 143] width 461 height 22
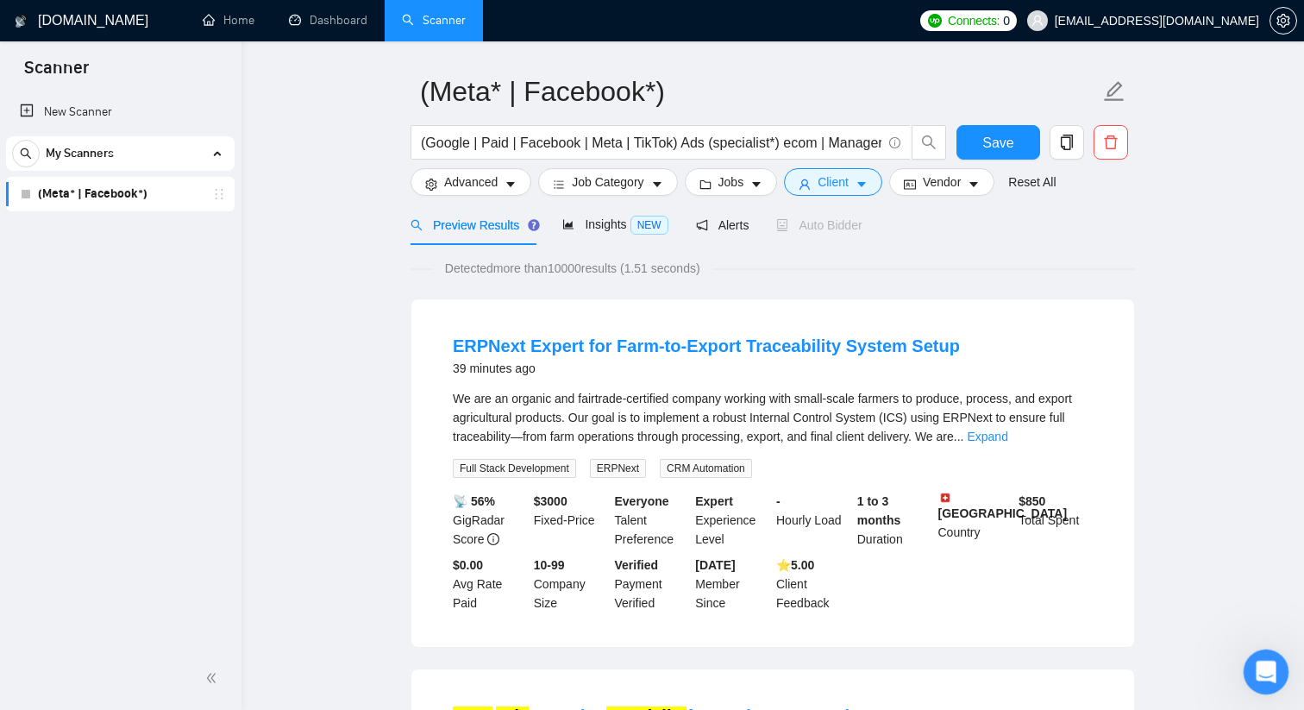
click at [1261, 662] on icon "Open Intercom Messenger" at bounding box center [1264, 670] width 28 height 28
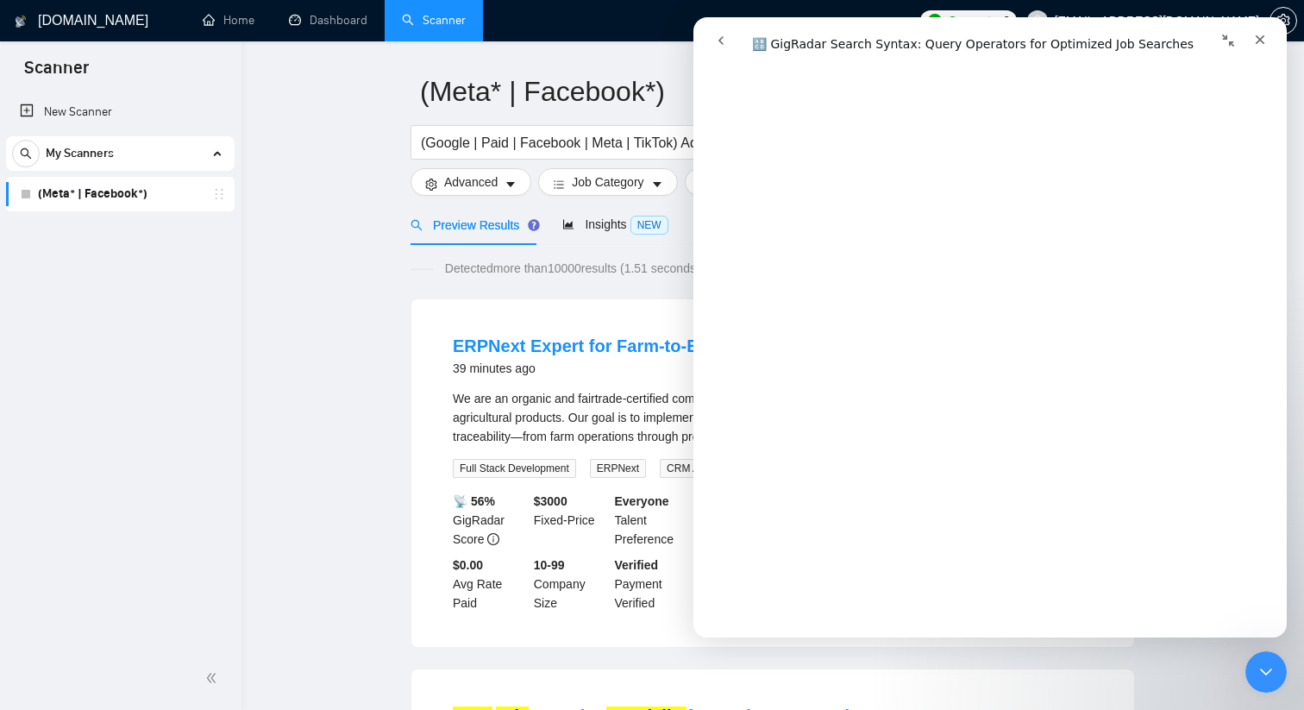
scroll to position [2847, 0]
click at [636, 270] on span "Detected more than 10000 results (1.51 seconds)" at bounding box center [572, 268] width 279 height 19
click at [1266, 659] on icon "Close Intercom Messenger" at bounding box center [1263, 669] width 21 height 21
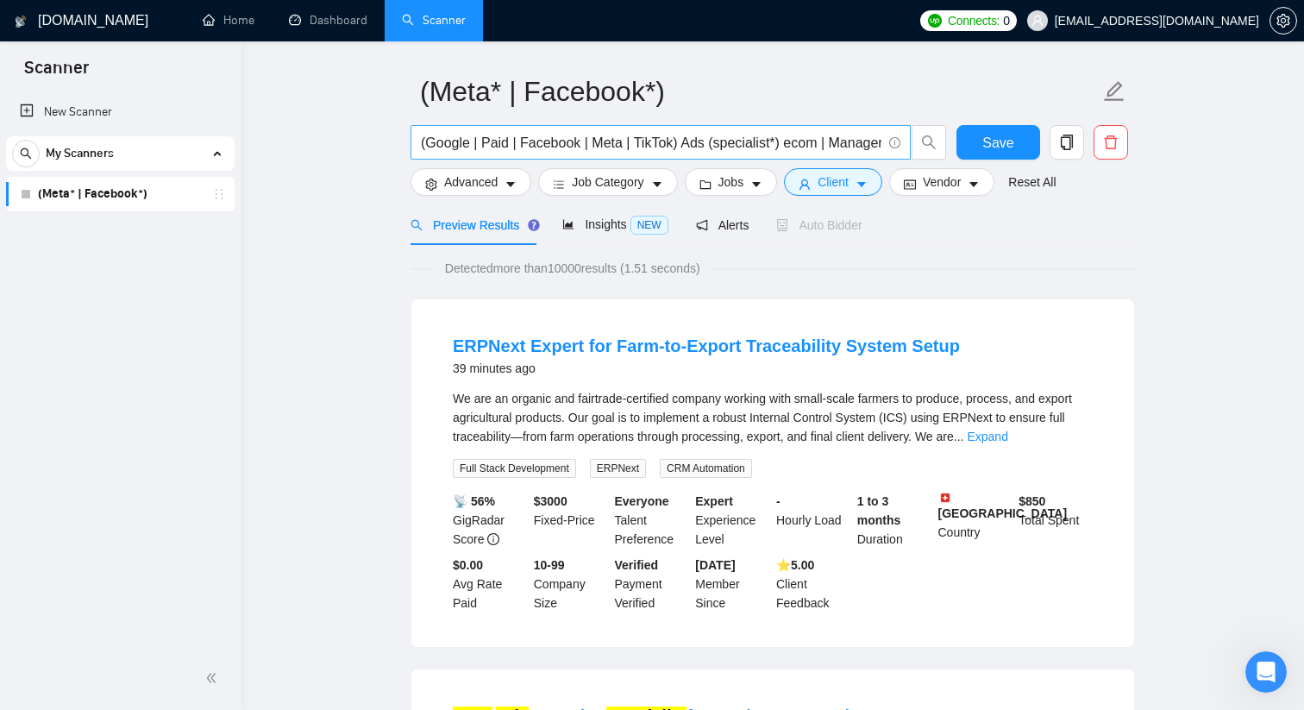
click at [788, 142] on input "(Google | Paid | Facebook | Meta | TikTok) Ads (specialist*) ecom | Manager" at bounding box center [651, 143] width 461 height 22
drag, startPoint x: 819, startPoint y: 144, endPoint x: 764, endPoint y: 141, distance: 54.5
click at [764, 141] on input "(Google | Paid | Facebook | Meta | TikTok) Ads (specialist*) (ecom | Manager" at bounding box center [651, 143] width 461 height 22
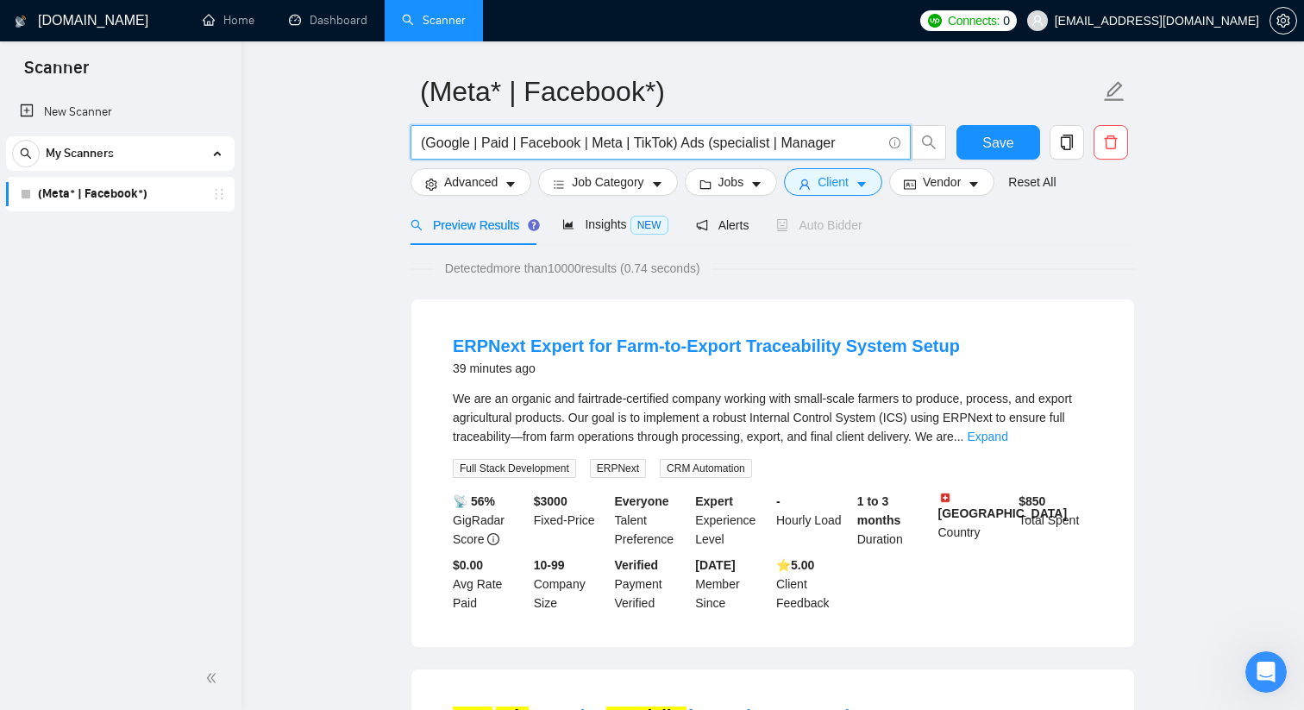
click at [850, 141] on input "(Google | Paid | Facebook | Meta | TikTok) Ads (specialist | Manager" at bounding box center [651, 143] width 461 height 22
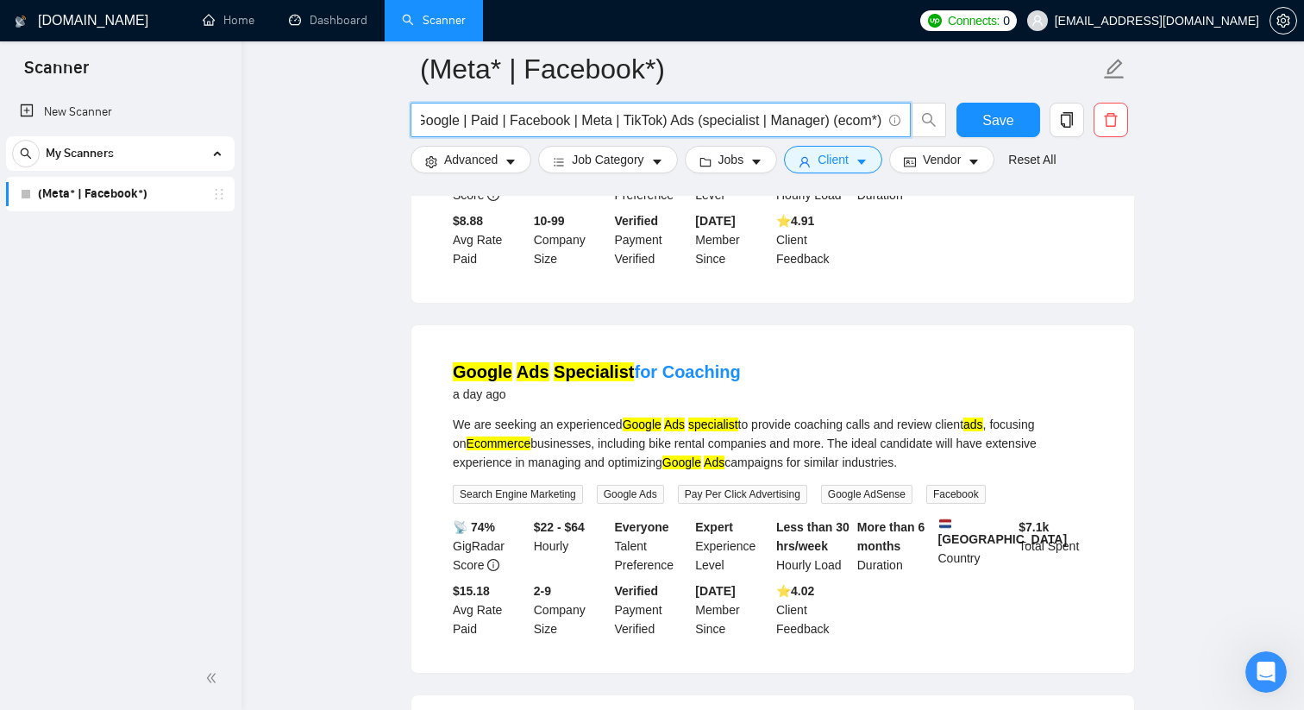
scroll to position [2699, 0]
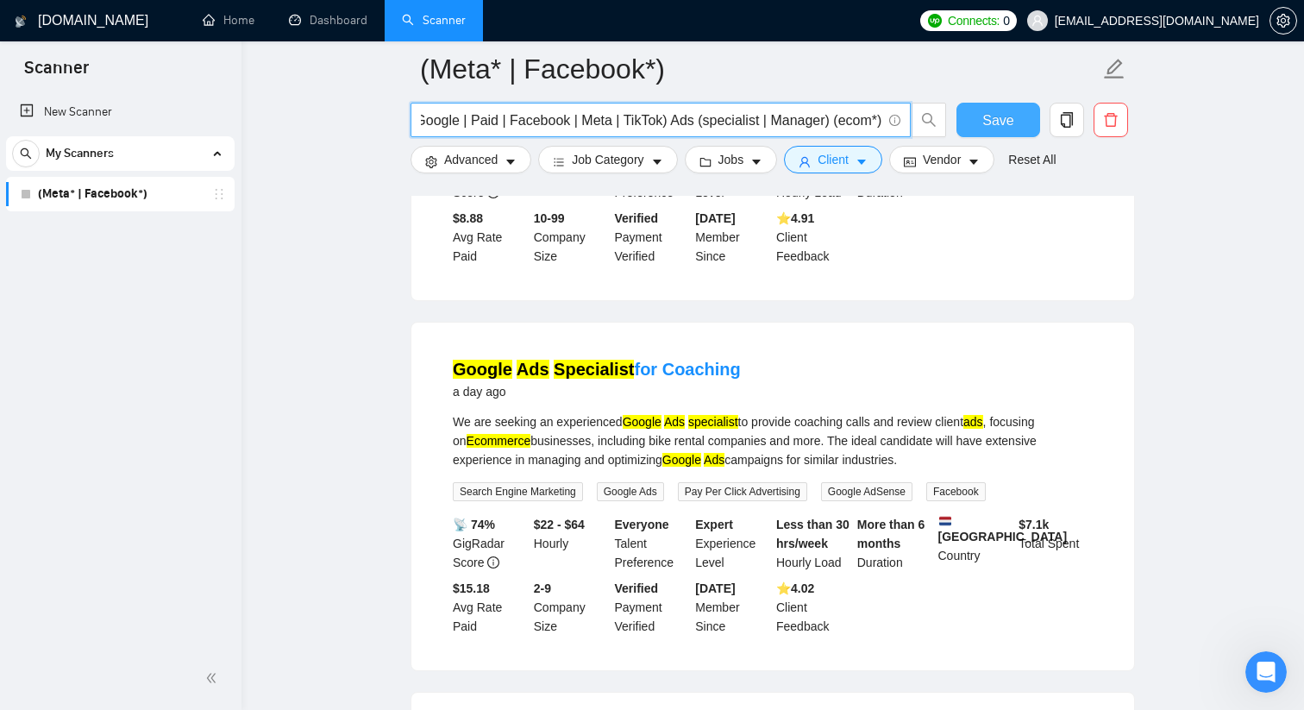
type input "(Google | Paid | Facebook | Meta | TikTok) Ads (specialist | Manager) (ecom*)"
click at [1014, 114] on button "Save" at bounding box center [999, 120] width 84 height 35
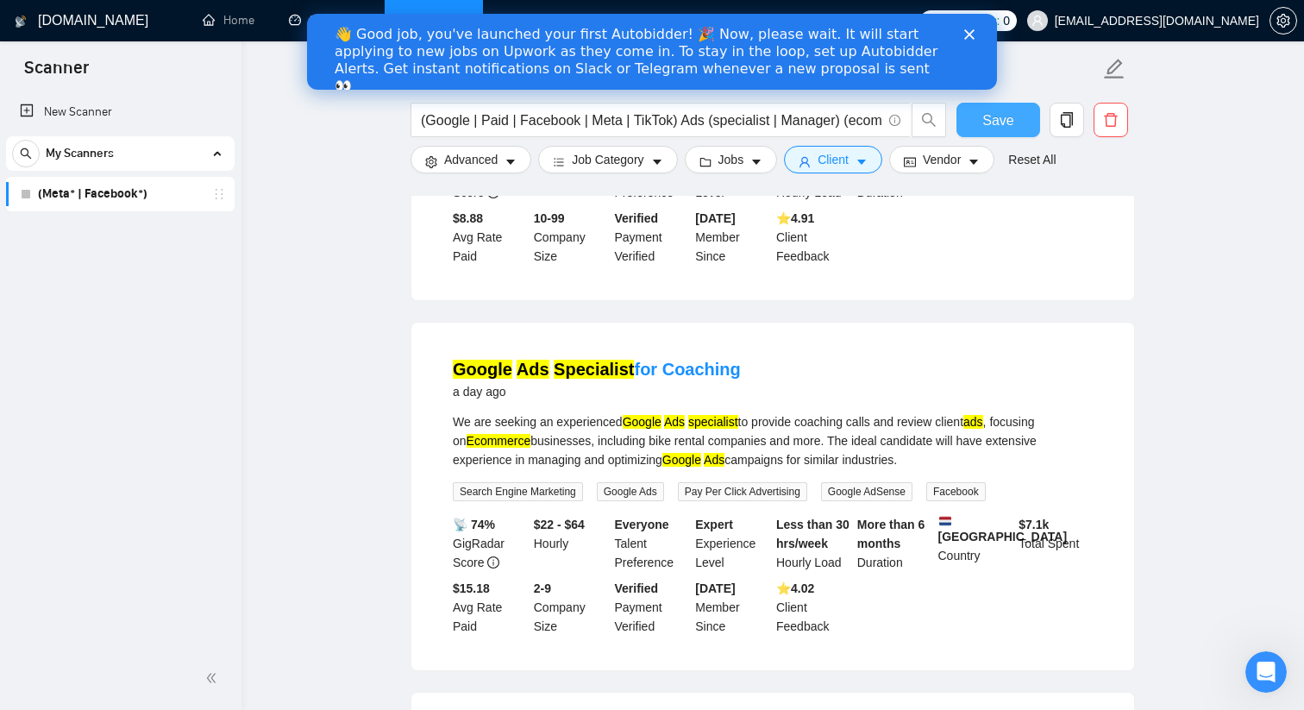
scroll to position [0, 0]
click at [969, 33] on polygon "Close" at bounding box center [969, 34] width 10 height 10
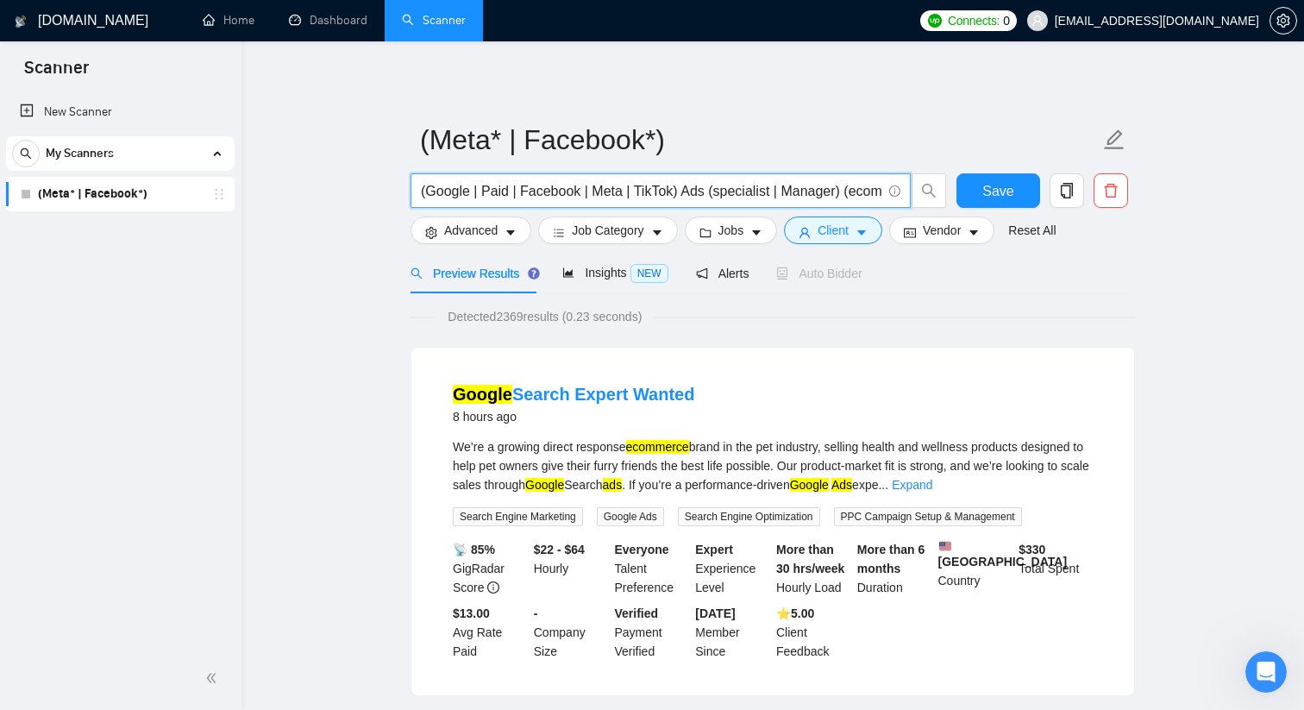
click at [631, 184] on input "(Google | Paid | Facebook | Meta | TikTok) Ads (specialist | Manager) (ecom*)" at bounding box center [651, 191] width 461 height 22
click at [1000, 202] on button "Save" at bounding box center [999, 190] width 84 height 35
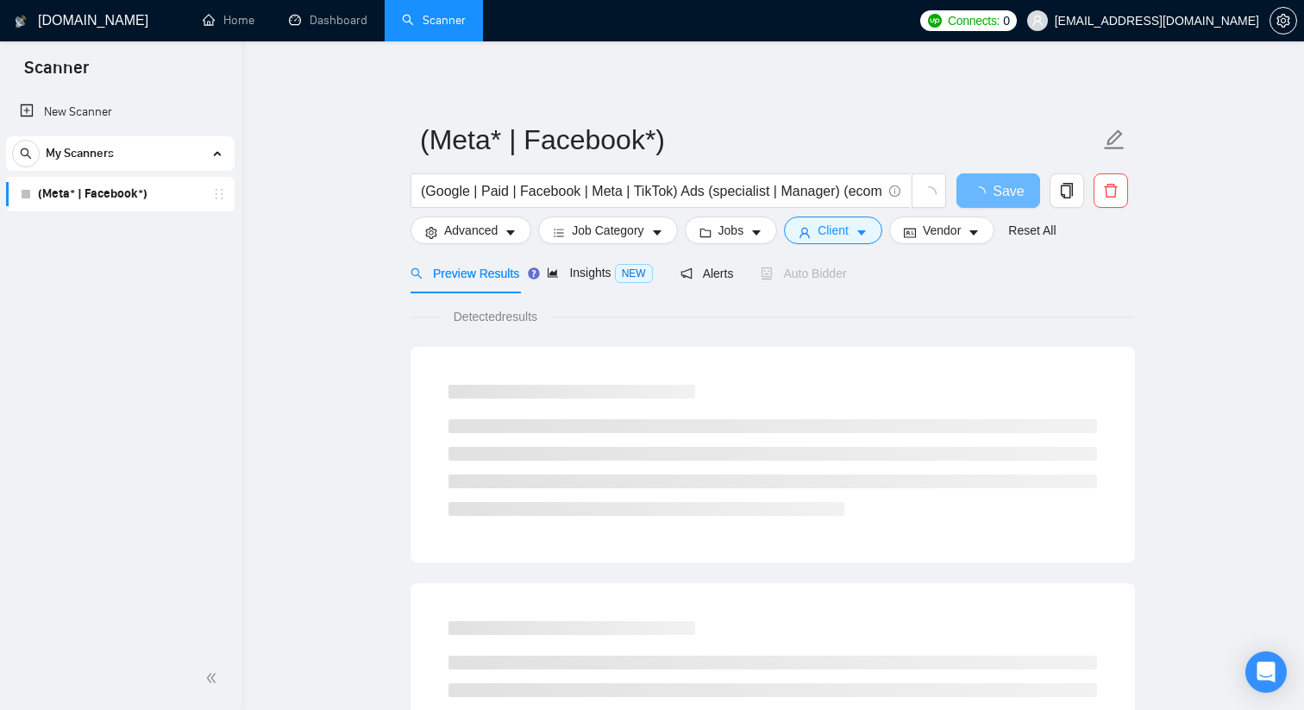
click at [137, 192] on link "(Meta* | Facebook*)" at bounding box center [120, 194] width 164 height 35
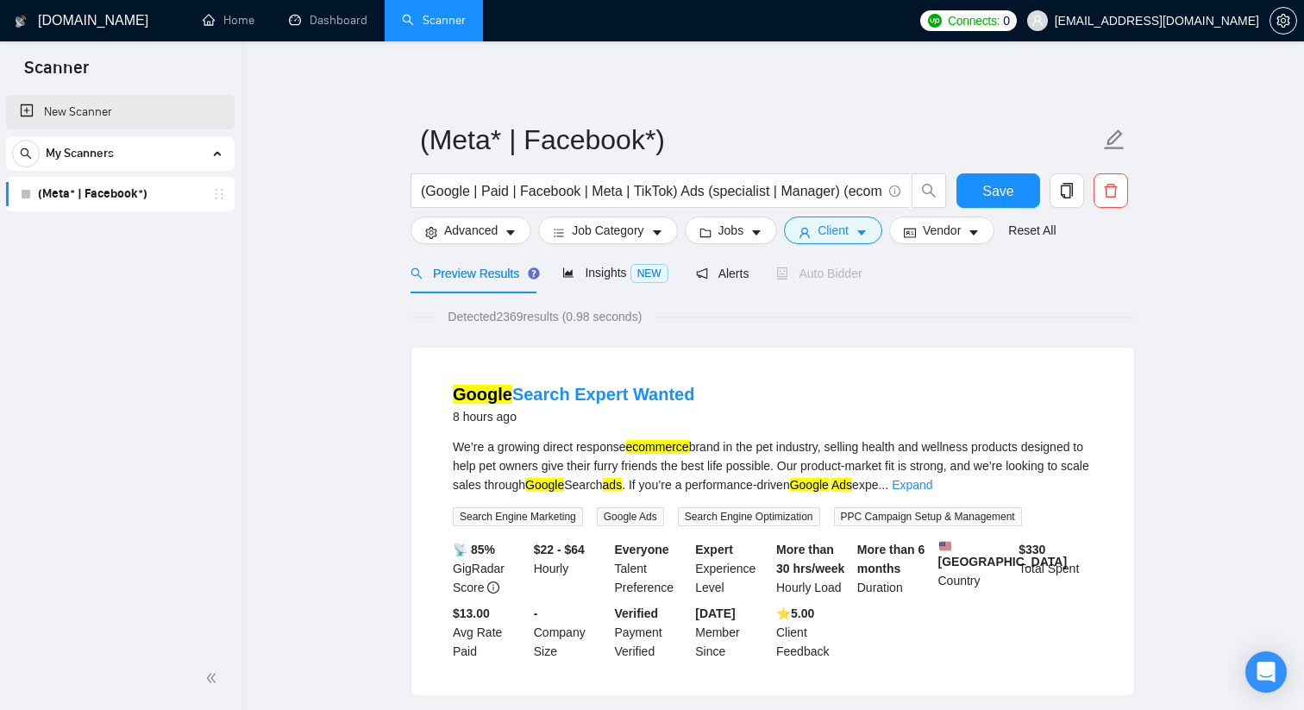
click at [70, 117] on link "New Scanner" at bounding box center [120, 112] width 201 height 35
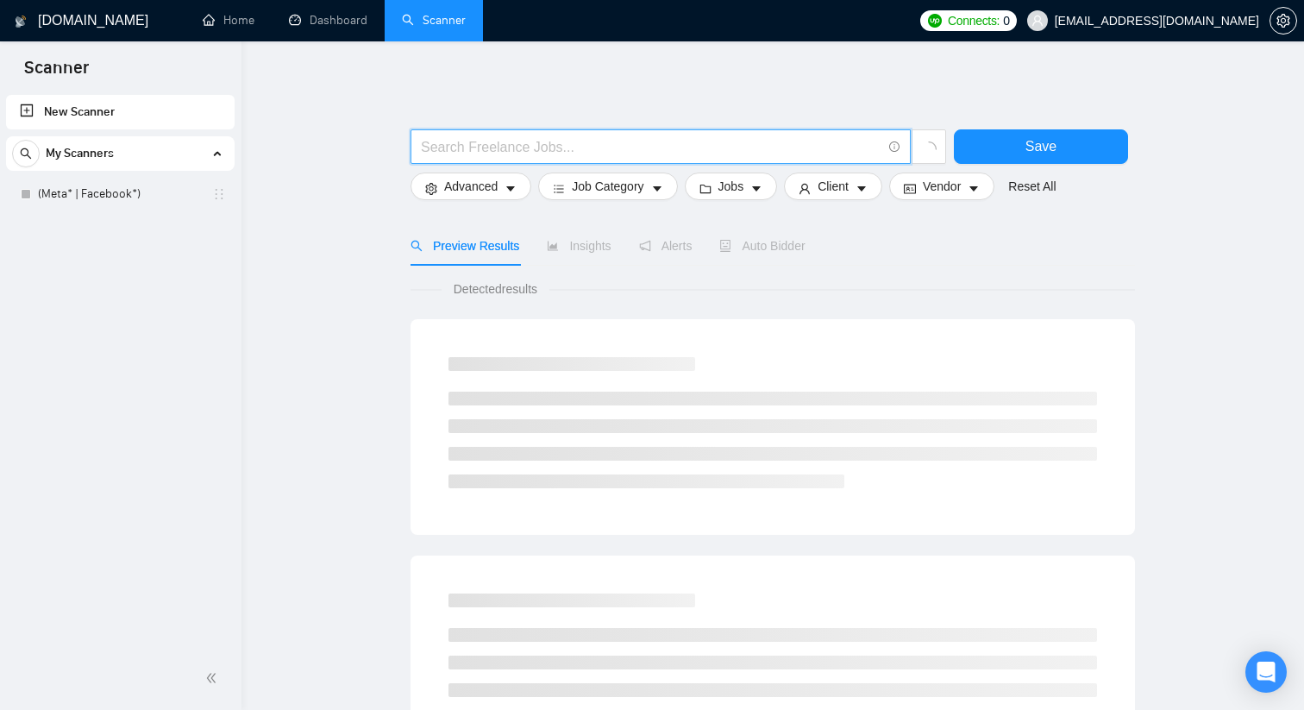
click at [549, 151] on input "text" at bounding box center [651, 147] width 461 height 22
click at [1257, 660] on div "Open Intercom Messenger" at bounding box center [1267, 673] width 46 height 46
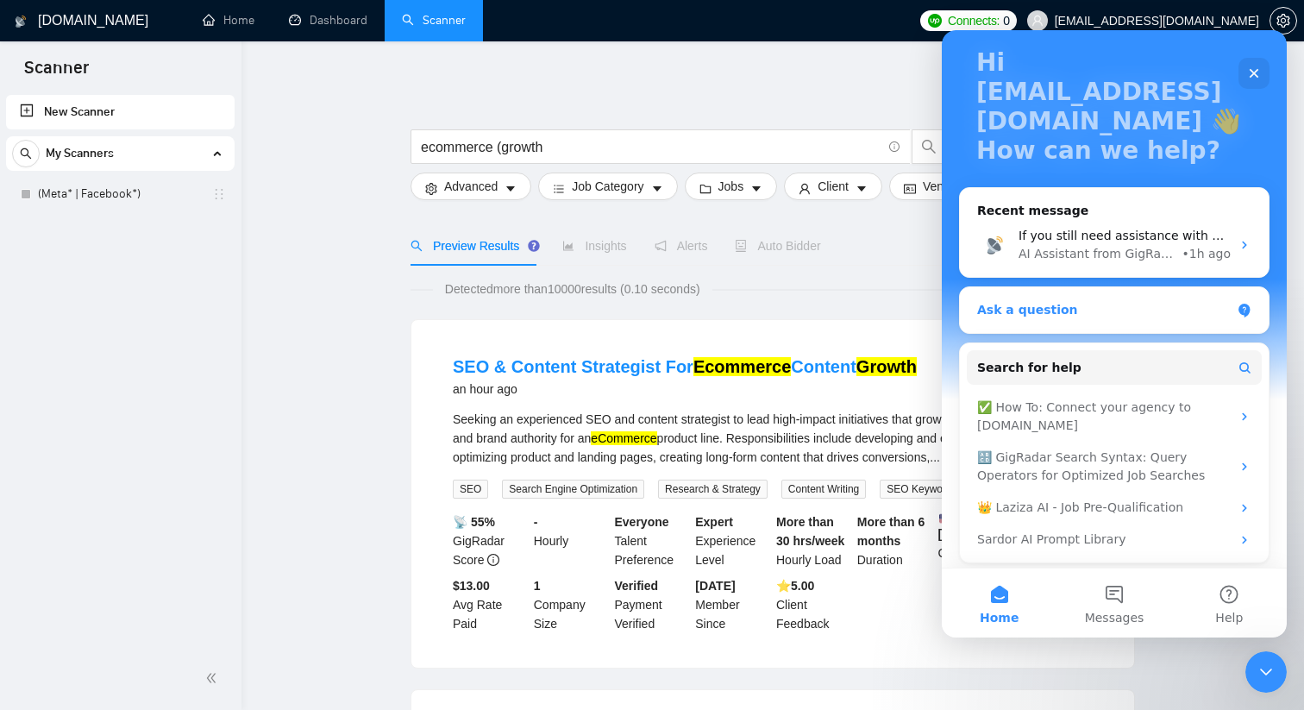
scroll to position [109, 0]
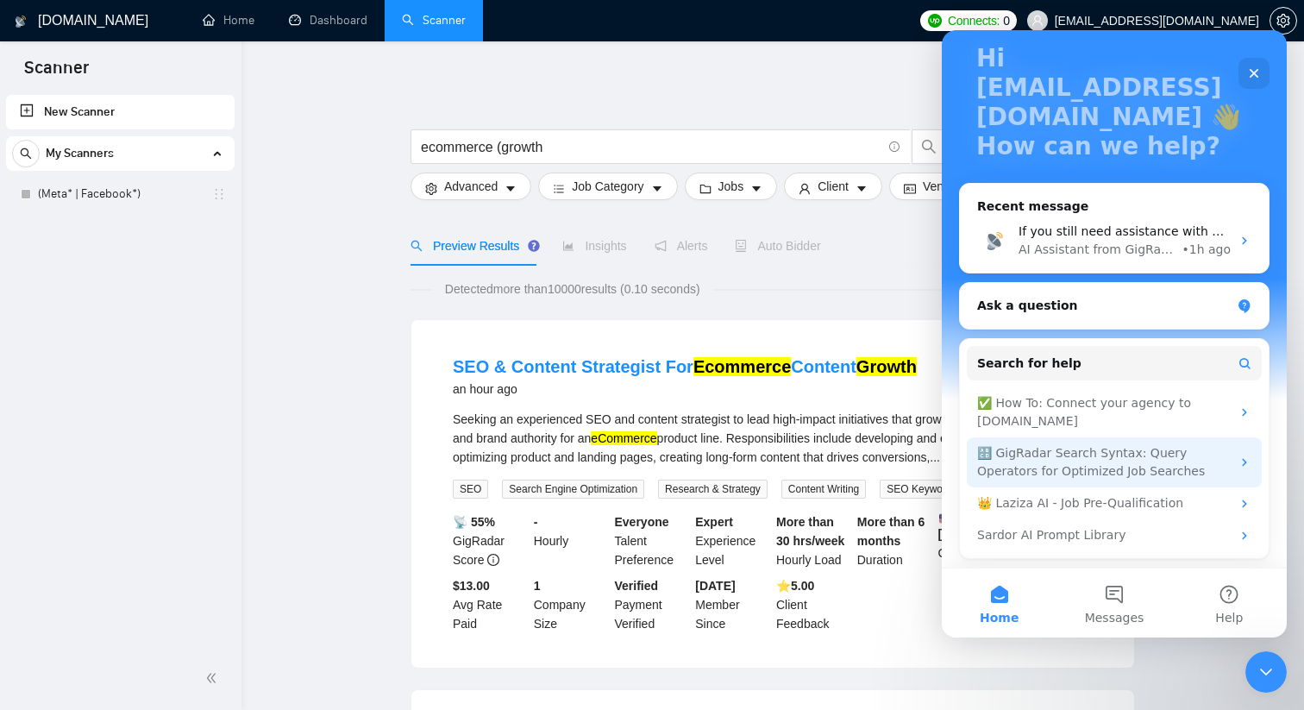
click at [1183, 470] on div "🔠 GigRadar Search Syntax: Query Operators for Optimized Job Searches" at bounding box center [1104, 462] width 254 height 36
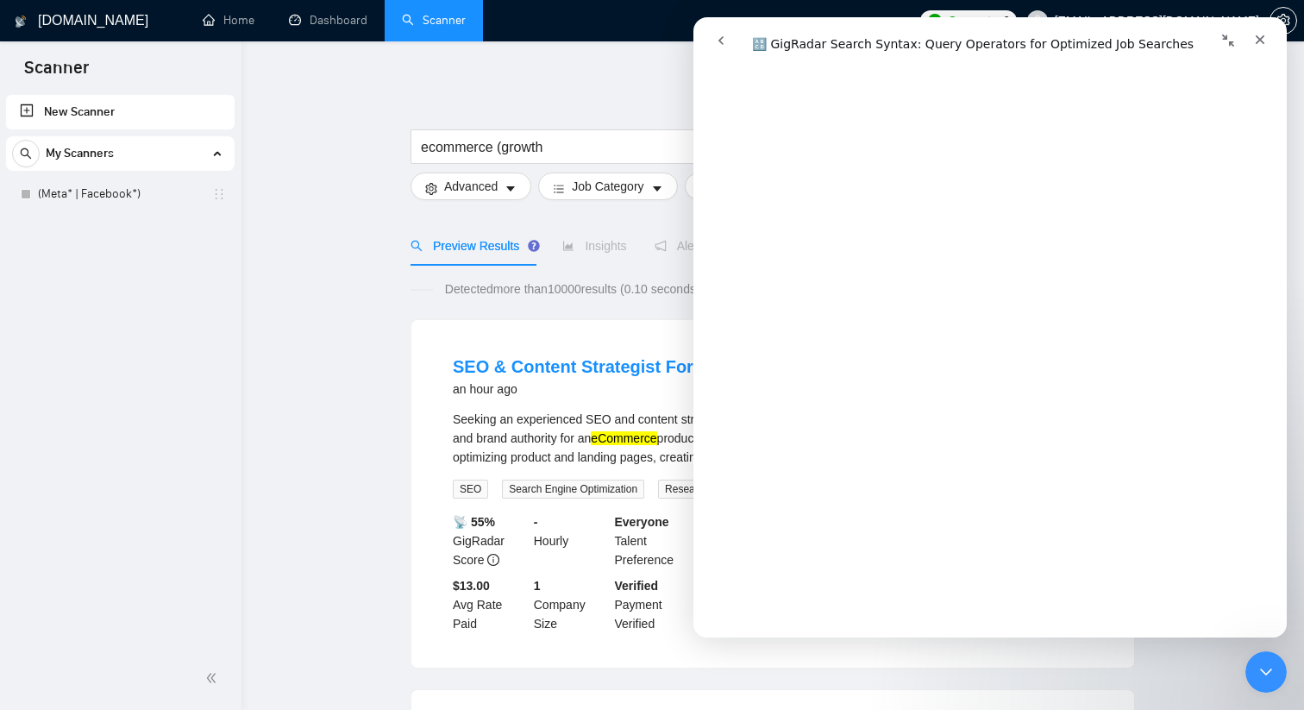
scroll to position [1291, 0]
click at [422, 147] on input "ecommerce (growth" at bounding box center [651, 147] width 461 height 22
click at [426, 146] on input "(ecommerce | ecom | DTC) (growth" at bounding box center [651, 147] width 461 height 22
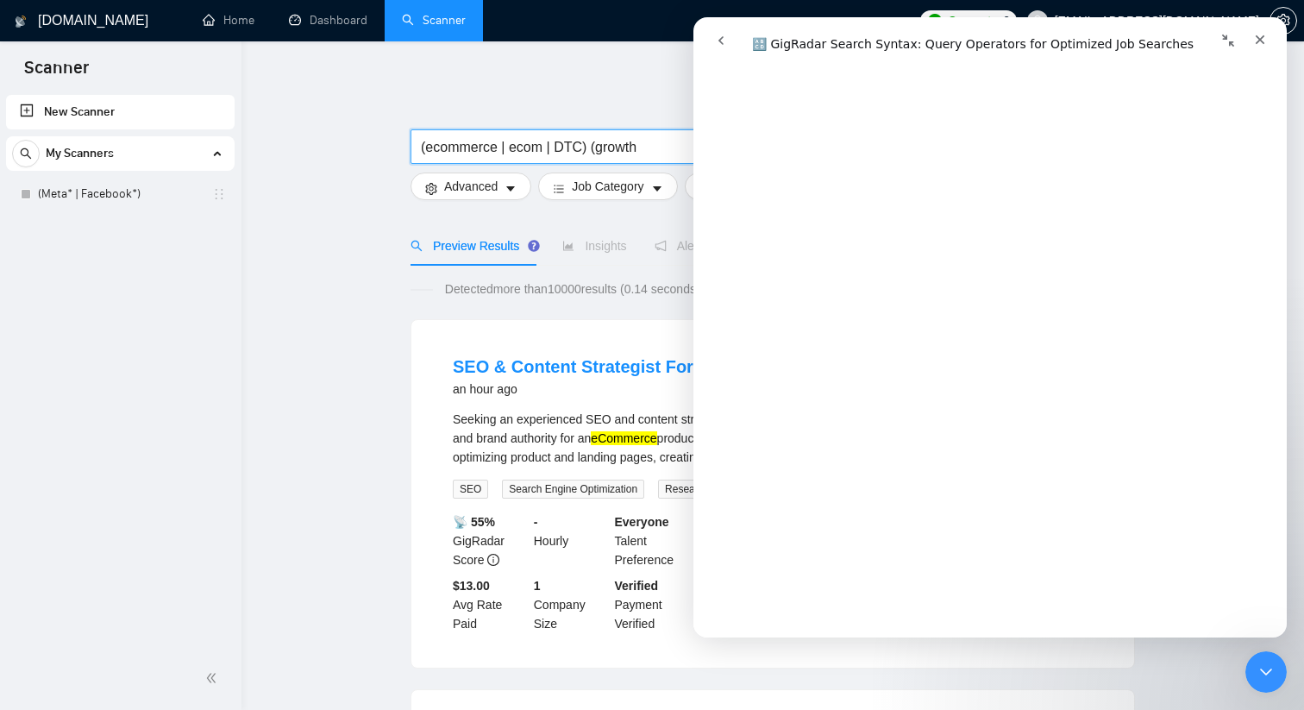
type input "(ecommerce | ecom | DTC) (growth"
